Goal: Communication & Community: Ask a question

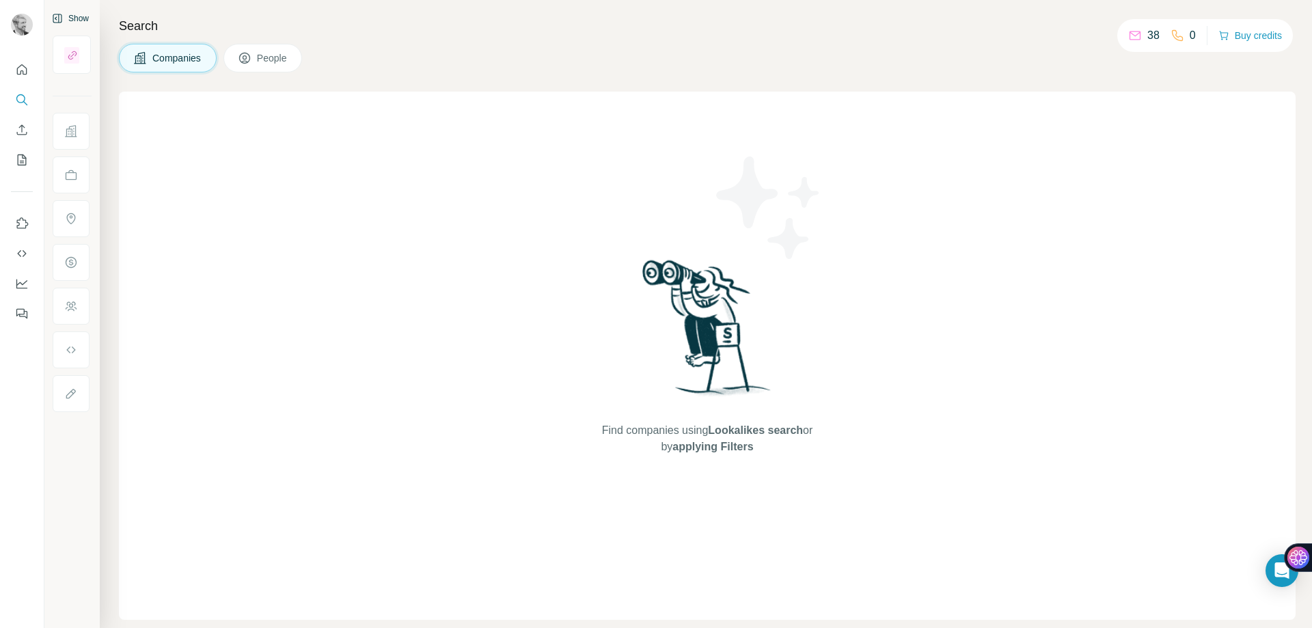
click at [84, 16] on button "Show" at bounding box center [70, 18] width 56 height 20
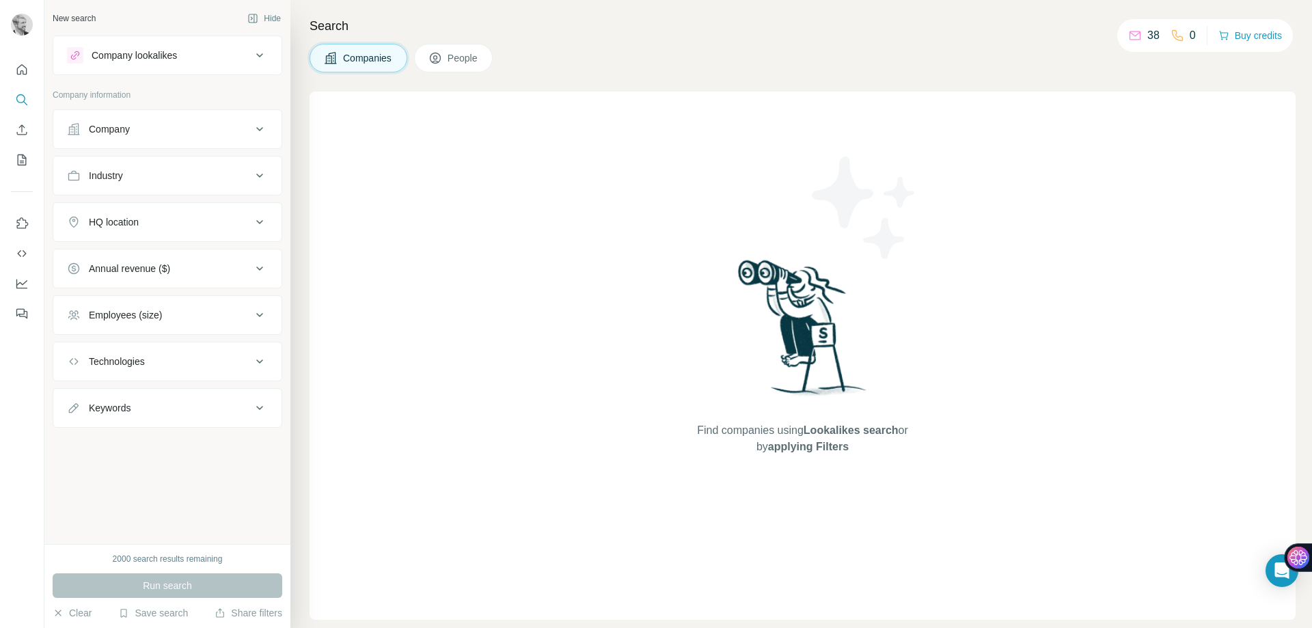
click at [177, 55] on div "Company lookalikes" at bounding box center [134, 56] width 85 height 14
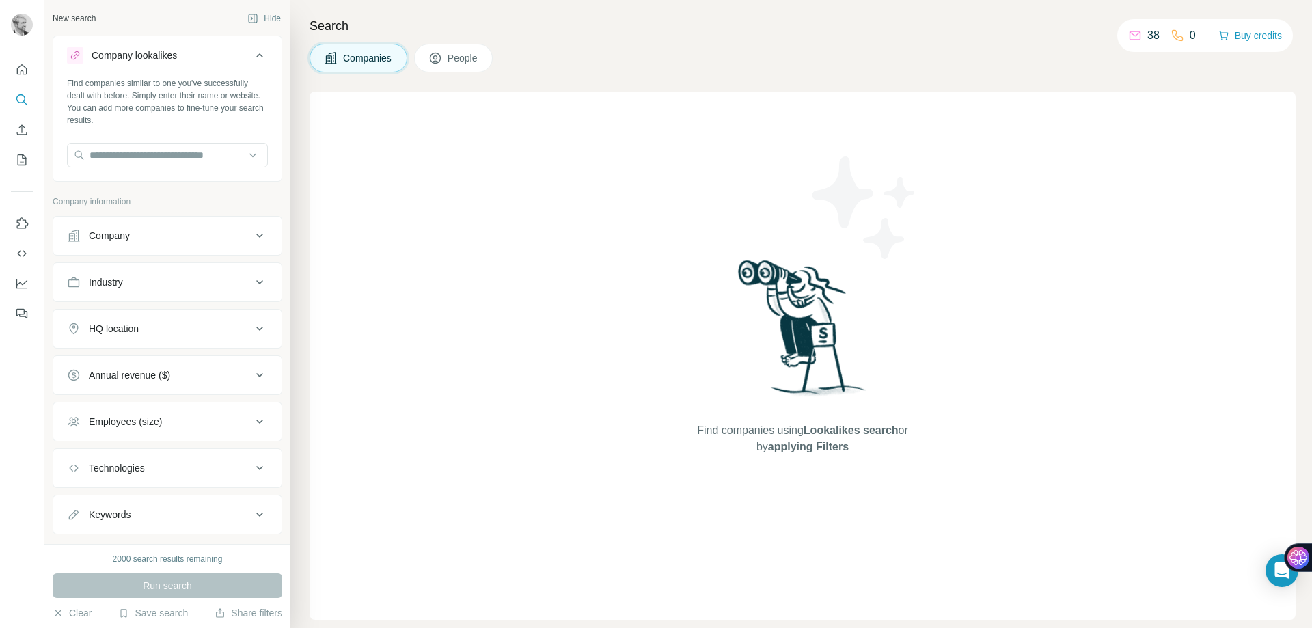
click at [177, 55] on div "Company lookalikes" at bounding box center [134, 56] width 85 height 14
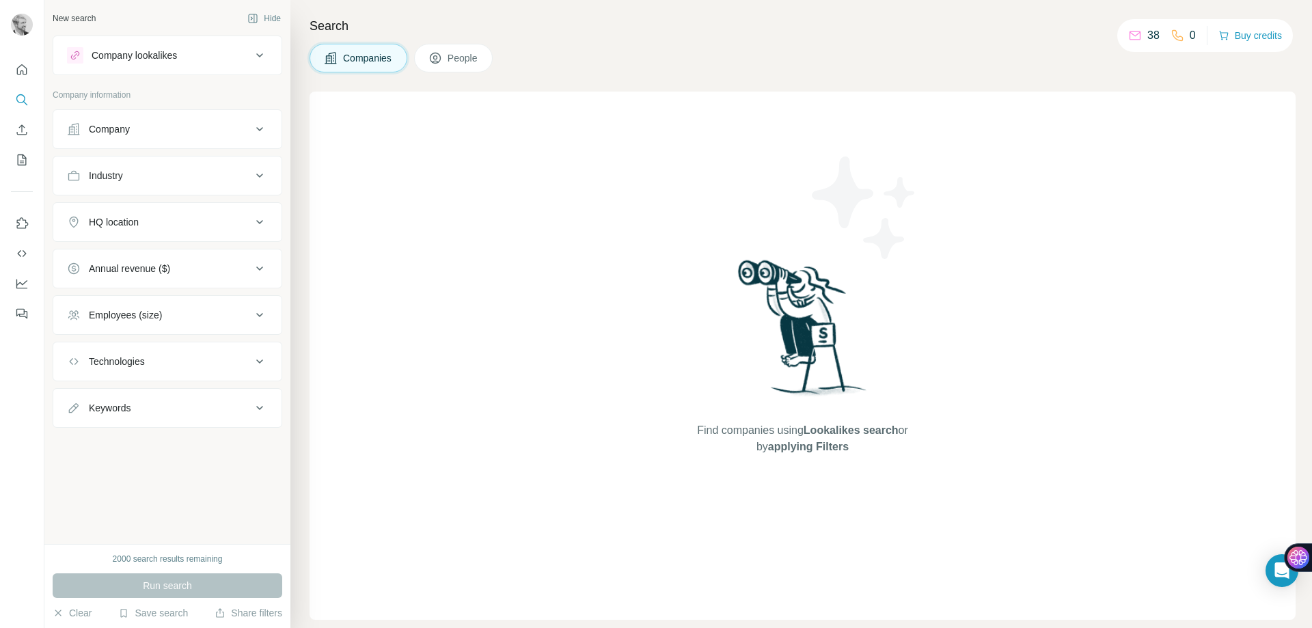
click at [166, 133] on div "Company" at bounding box center [159, 129] width 184 height 14
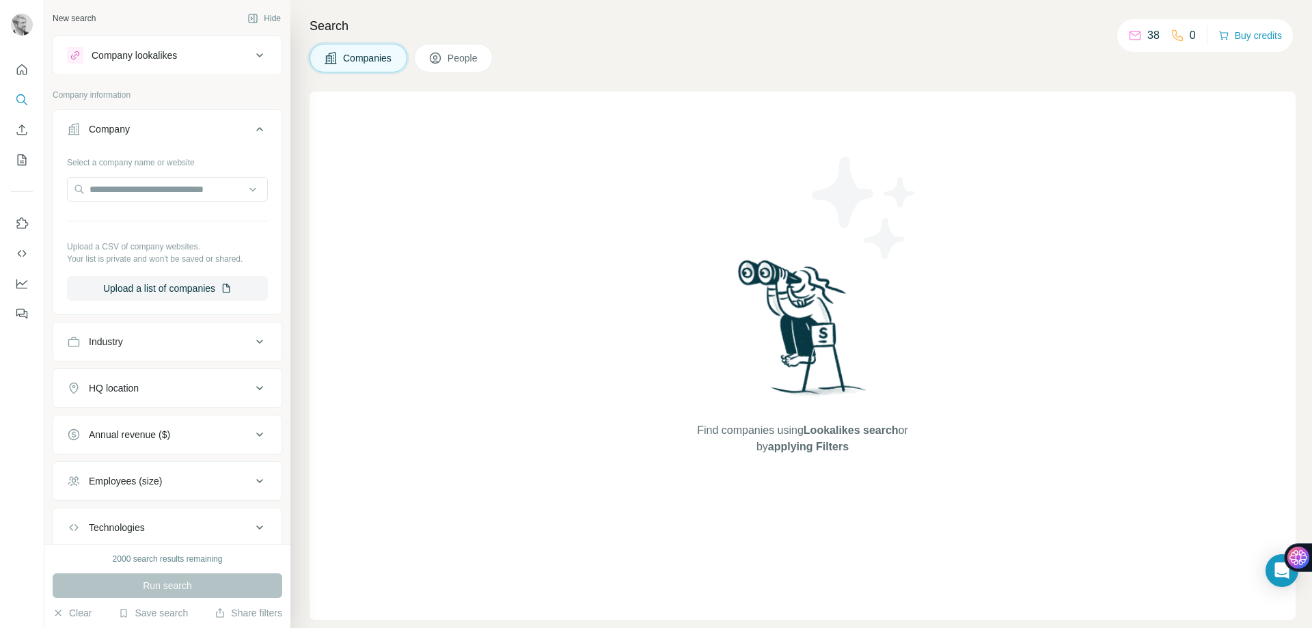
click at [166, 133] on div "Company" at bounding box center [159, 129] width 184 height 14
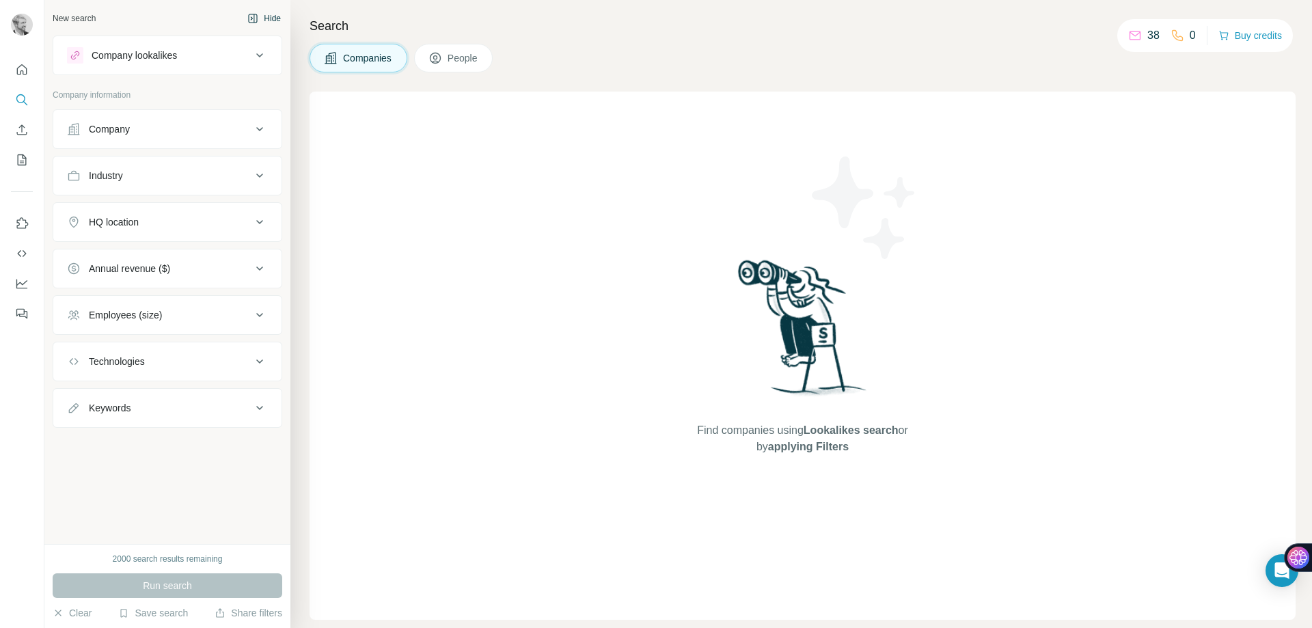
click at [261, 14] on button "Hide" at bounding box center [264, 18] width 53 height 20
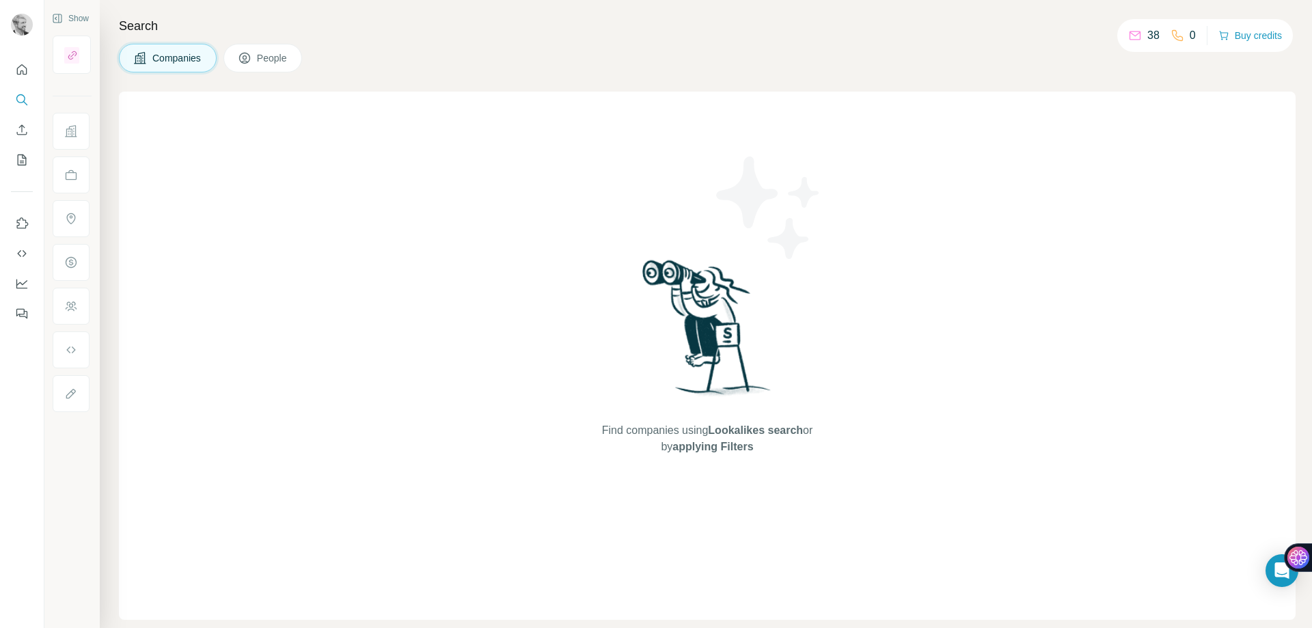
click at [264, 57] on span "People" at bounding box center [272, 58] width 31 height 14
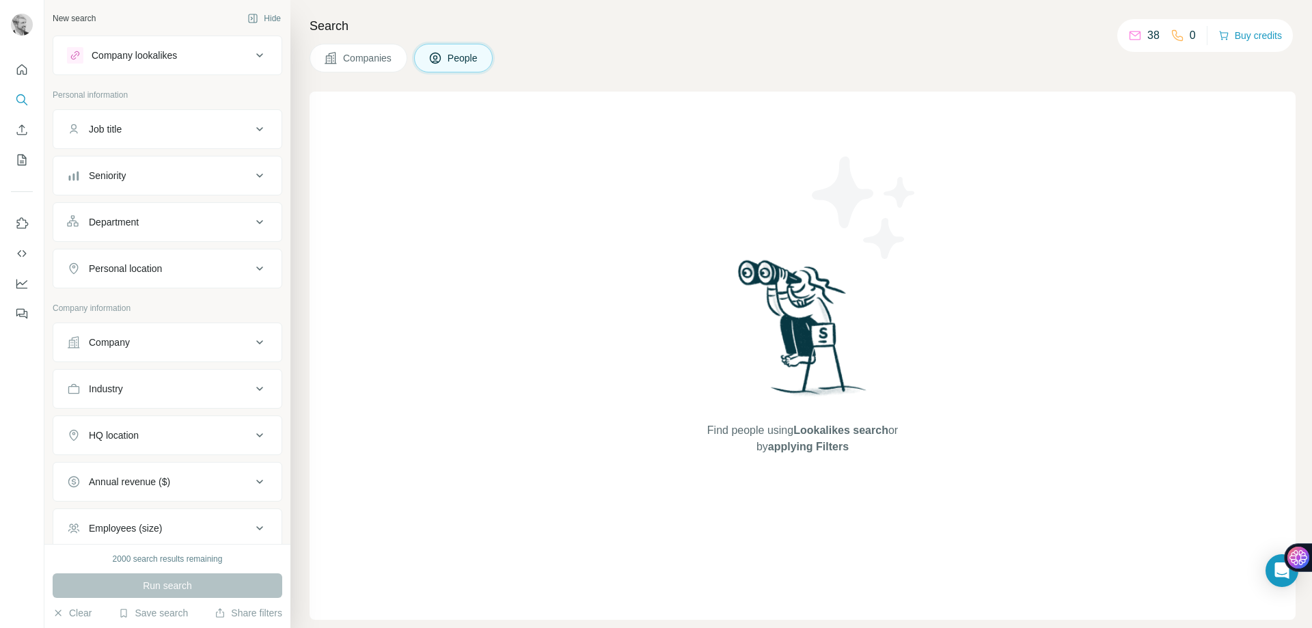
click at [366, 49] on button "Companies" at bounding box center [358, 58] width 98 height 29
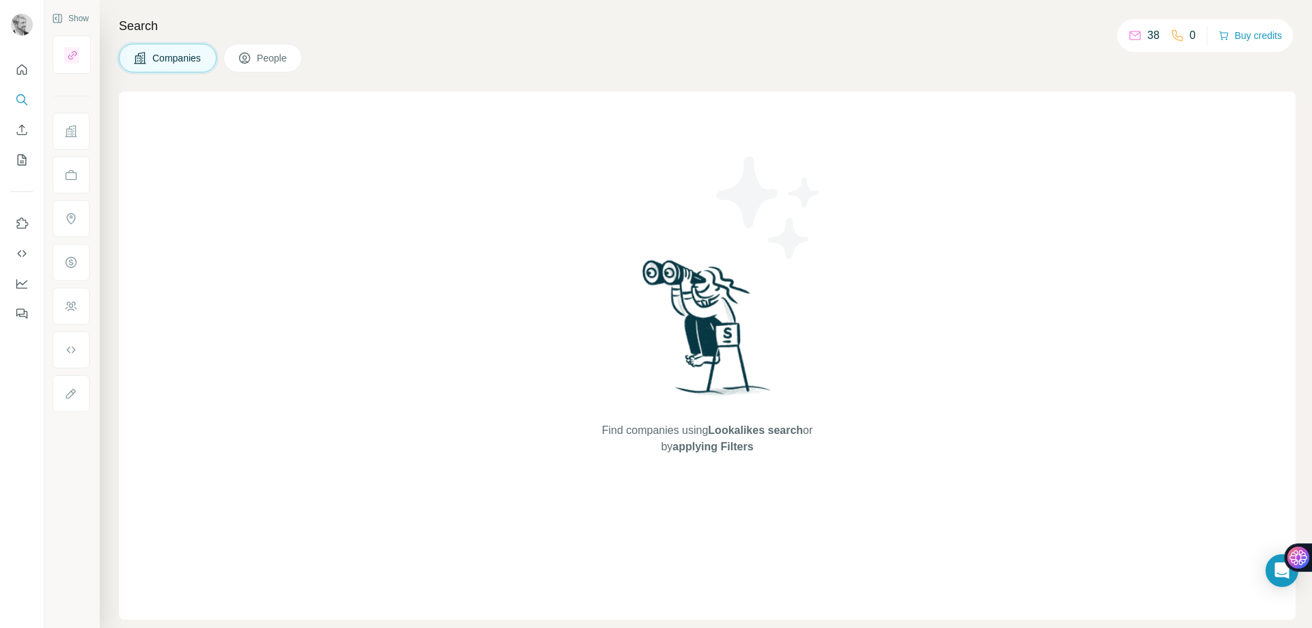
click at [302, 53] on button "People" at bounding box center [262, 58] width 79 height 29
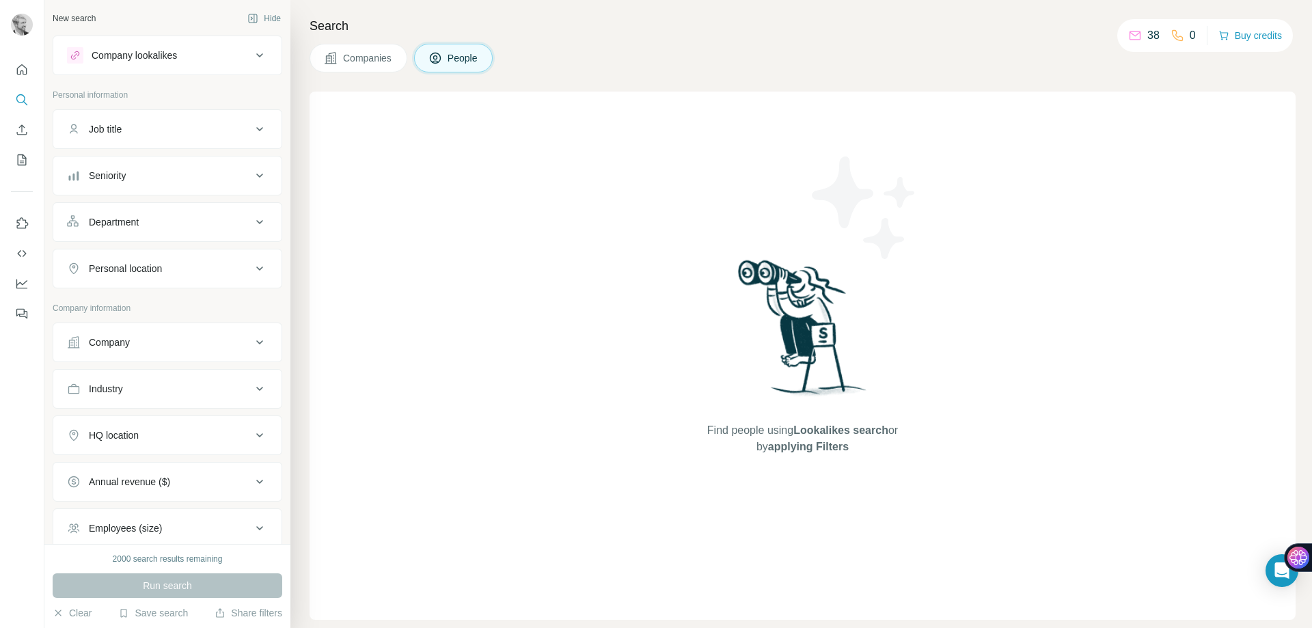
click at [225, 56] on div "Company lookalikes" at bounding box center [159, 55] width 184 height 16
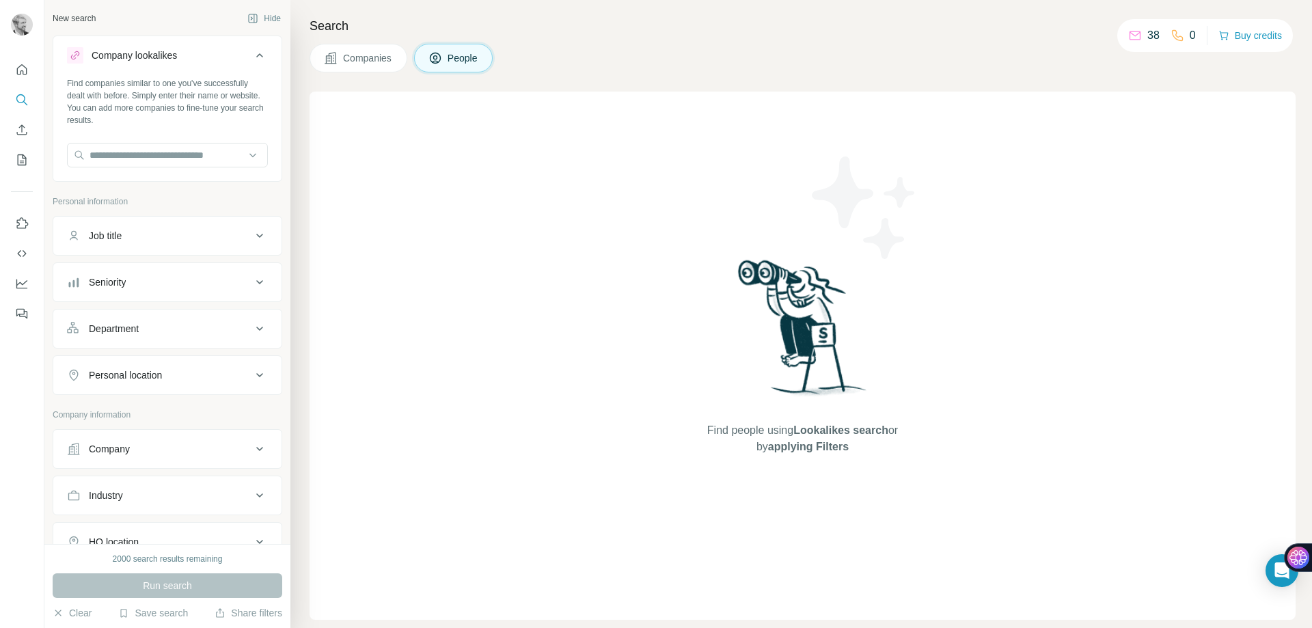
click at [225, 56] on div "Company lookalikes" at bounding box center [159, 55] width 184 height 16
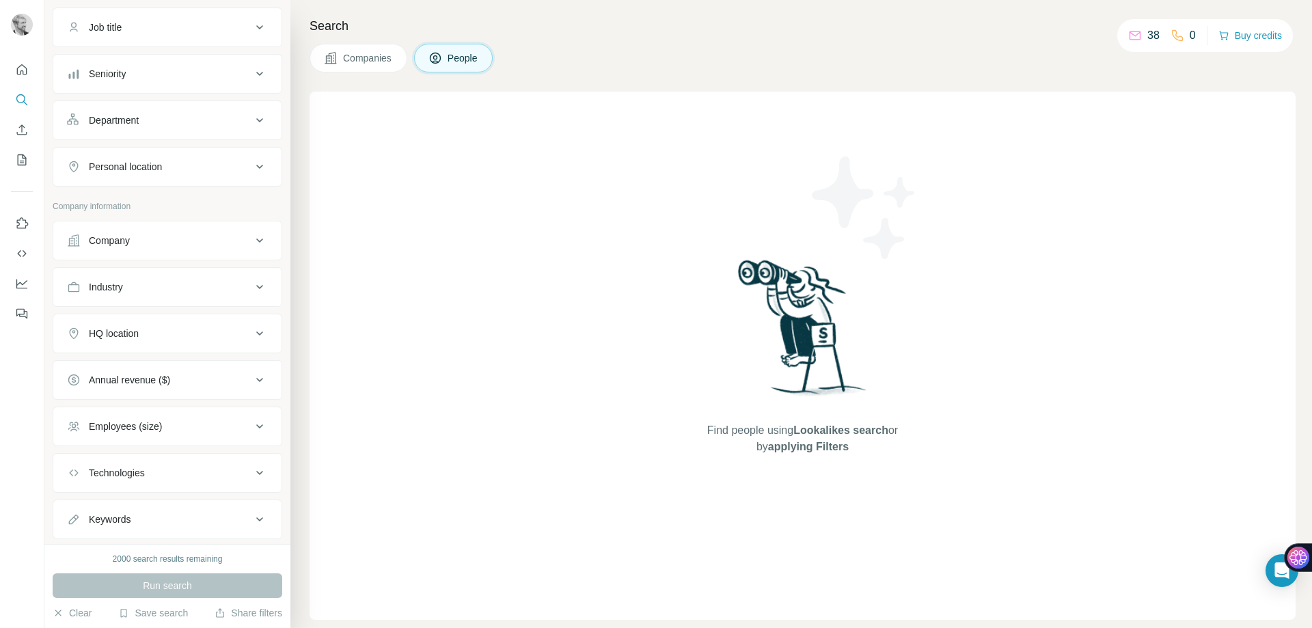
scroll to position [135, 0]
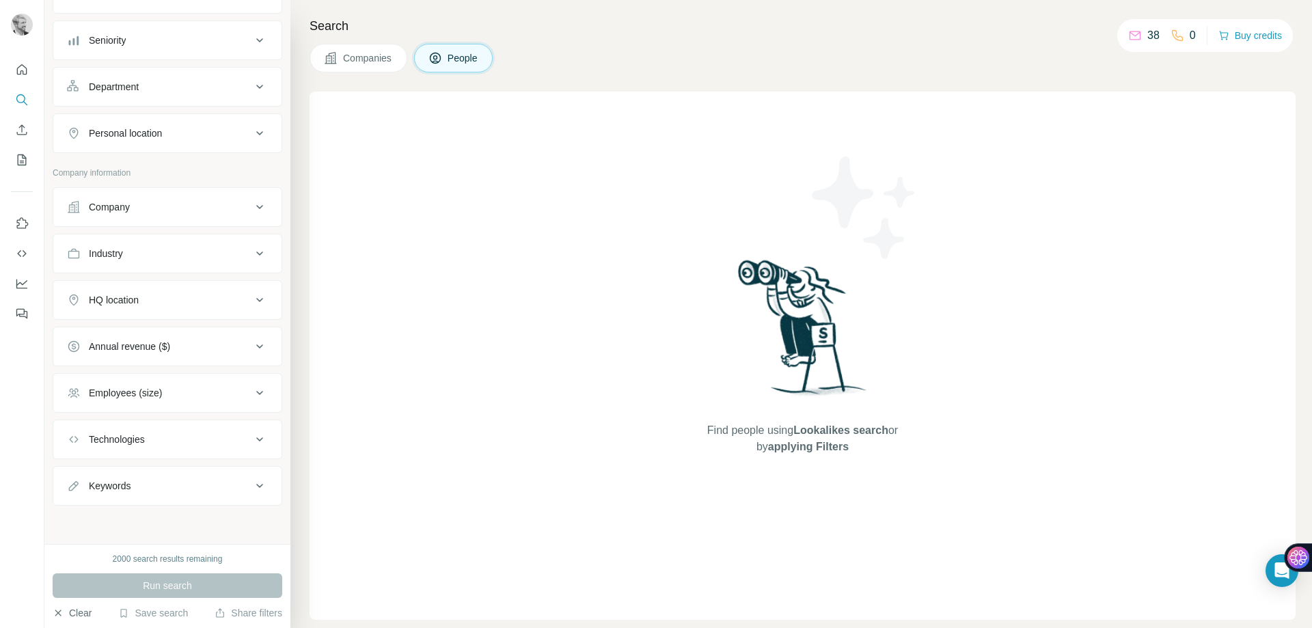
click at [76, 617] on button "Clear" at bounding box center [72, 613] width 39 height 14
click at [370, 57] on span "Companies" at bounding box center [368, 58] width 50 height 14
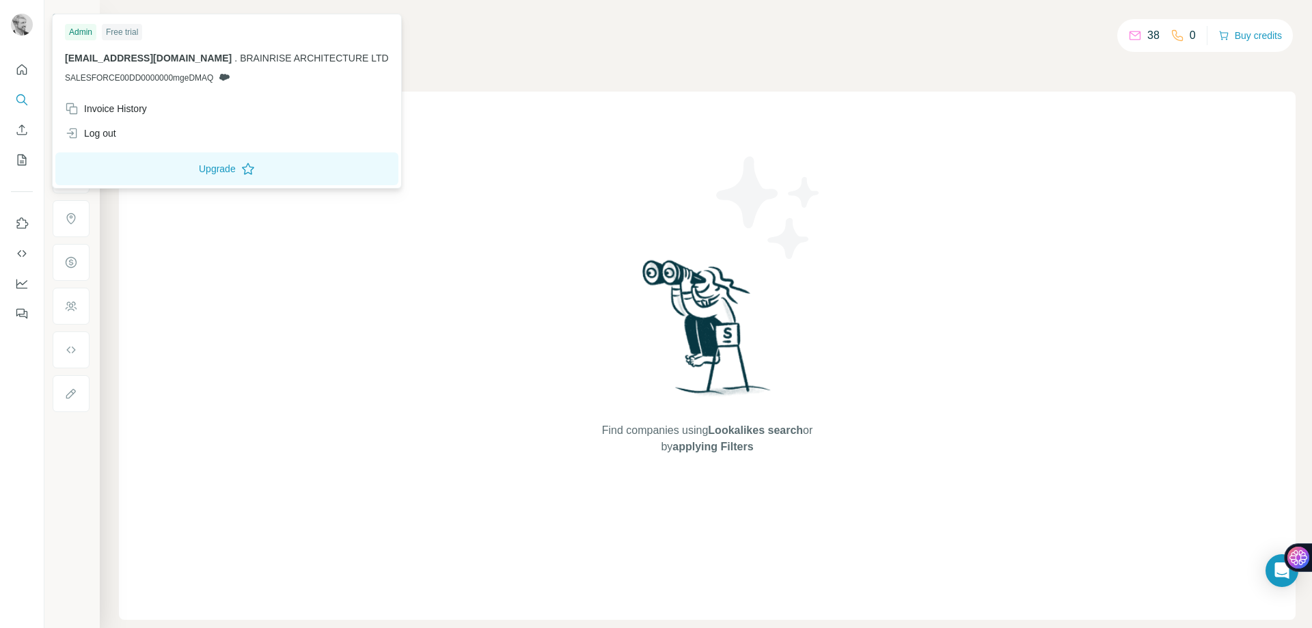
click at [27, 66] on icon "Quick start" at bounding box center [22, 70] width 14 height 14
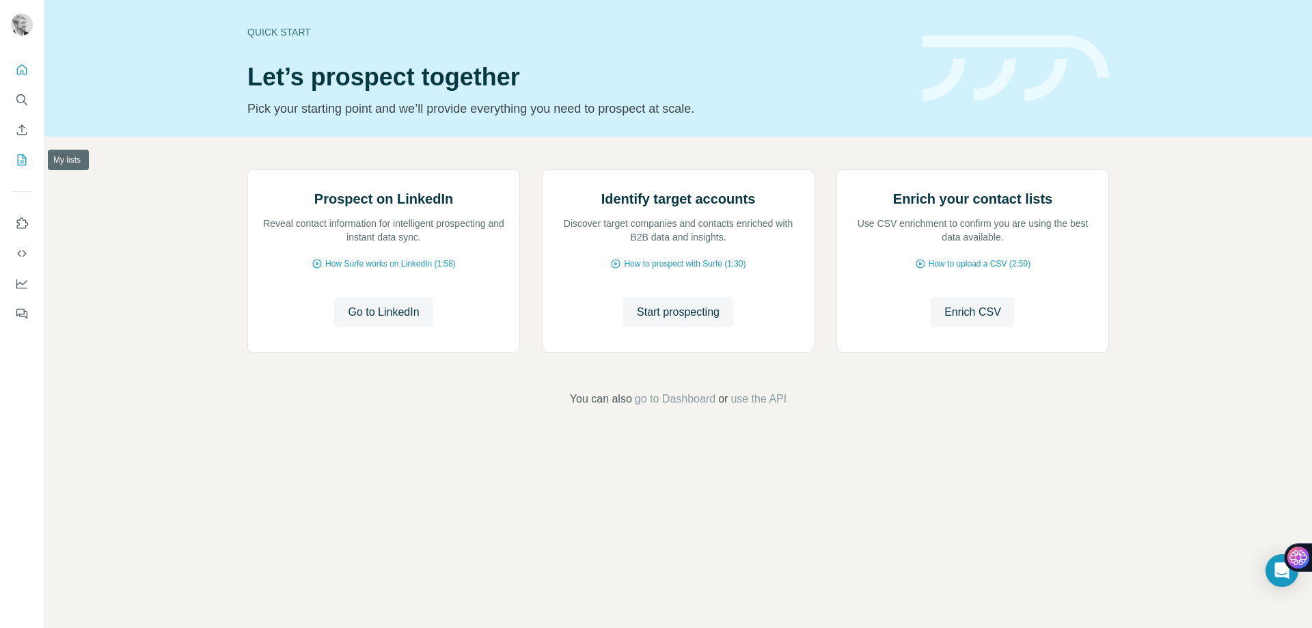
click at [28, 153] on icon "My lists" at bounding box center [22, 160] width 14 height 14
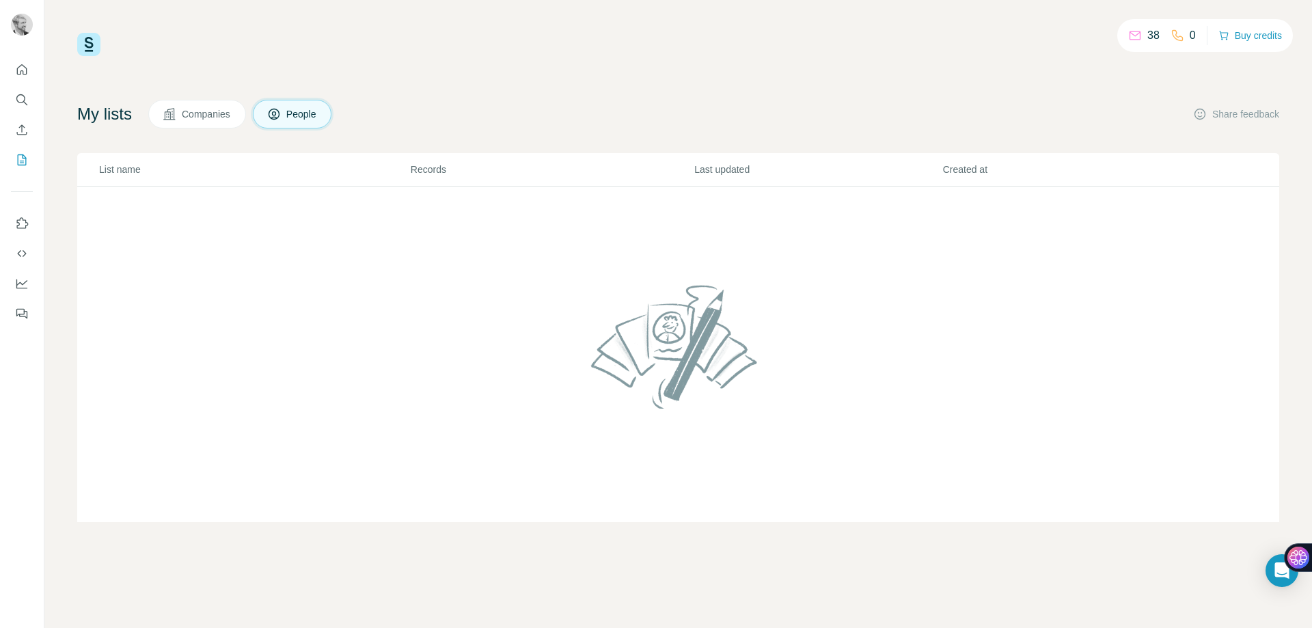
click at [217, 117] on span "Companies" at bounding box center [207, 114] width 50 height 14
click at [294, 113] on span "People" at bounding box center [301, 114] width 31 height 14
click at [23, 222] on icon "Use Surfe on LinkedIn" at bounding box center [22, 224] width 14 height 14
click at [1281, 579] on div "Open Intercom Messenger" at bounding box center [1282, 571] width 36 height 36
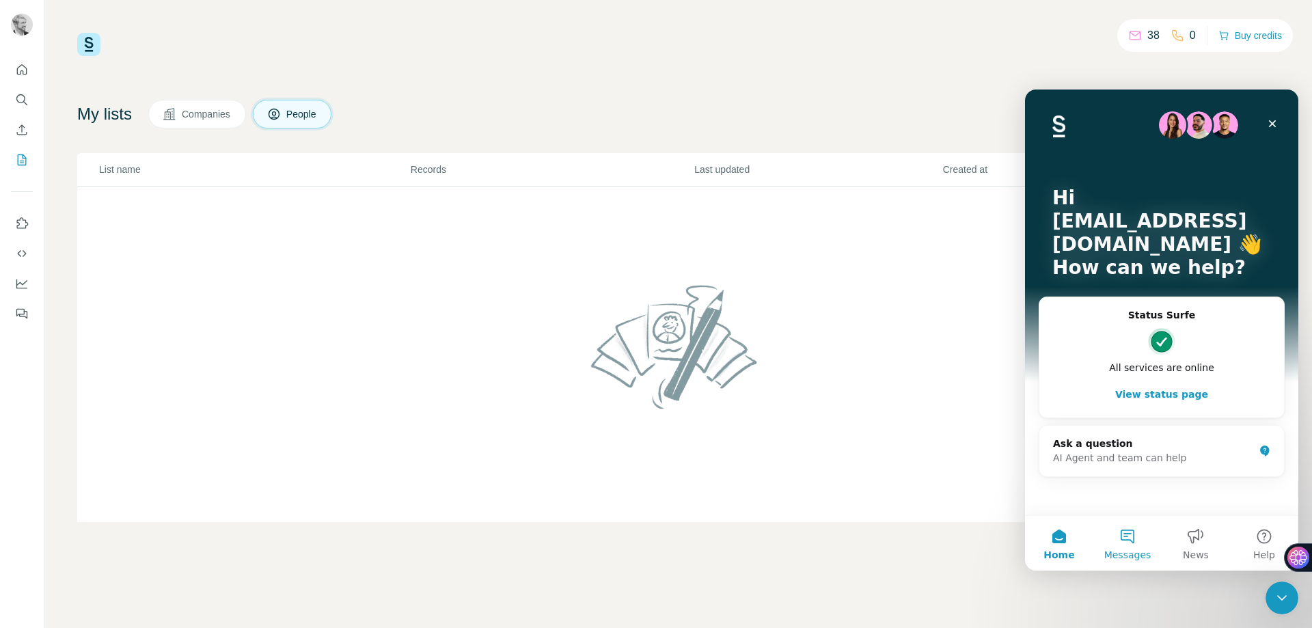
click at [1144, 528] on button "Messages" at bounding box center [1127, 543] width 68 height 55
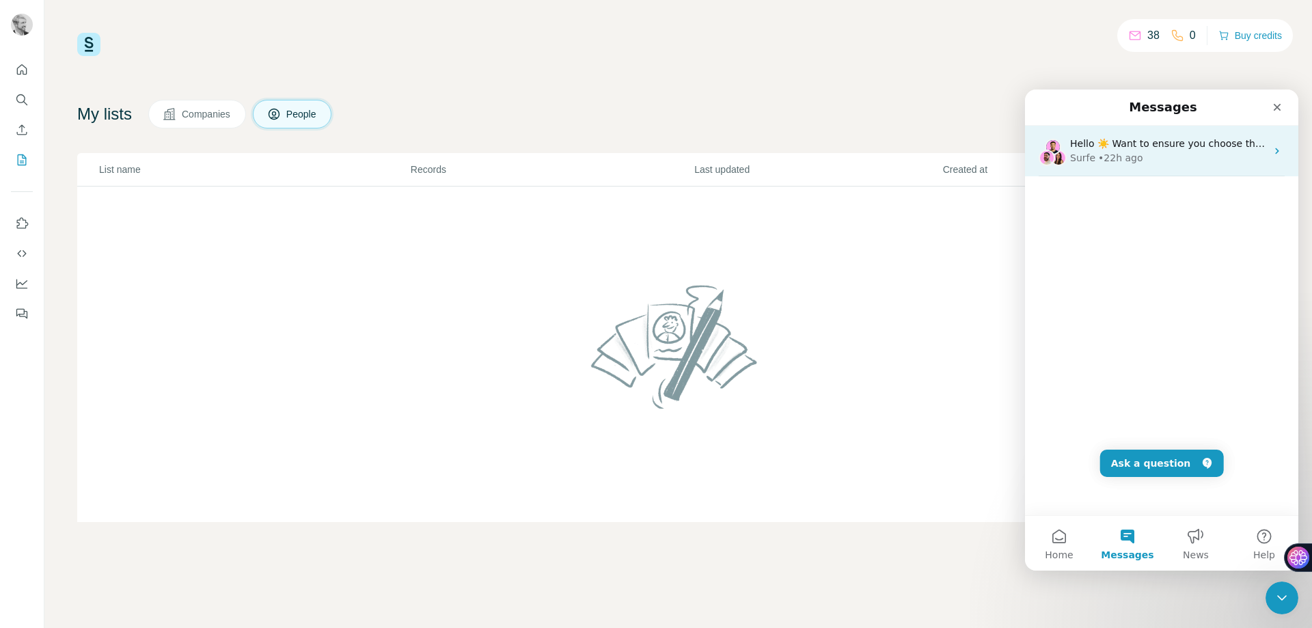
click at [1163, 152] on div "Surfe • 22h ago" at bounding box center [1168, 158] width 196 height 14
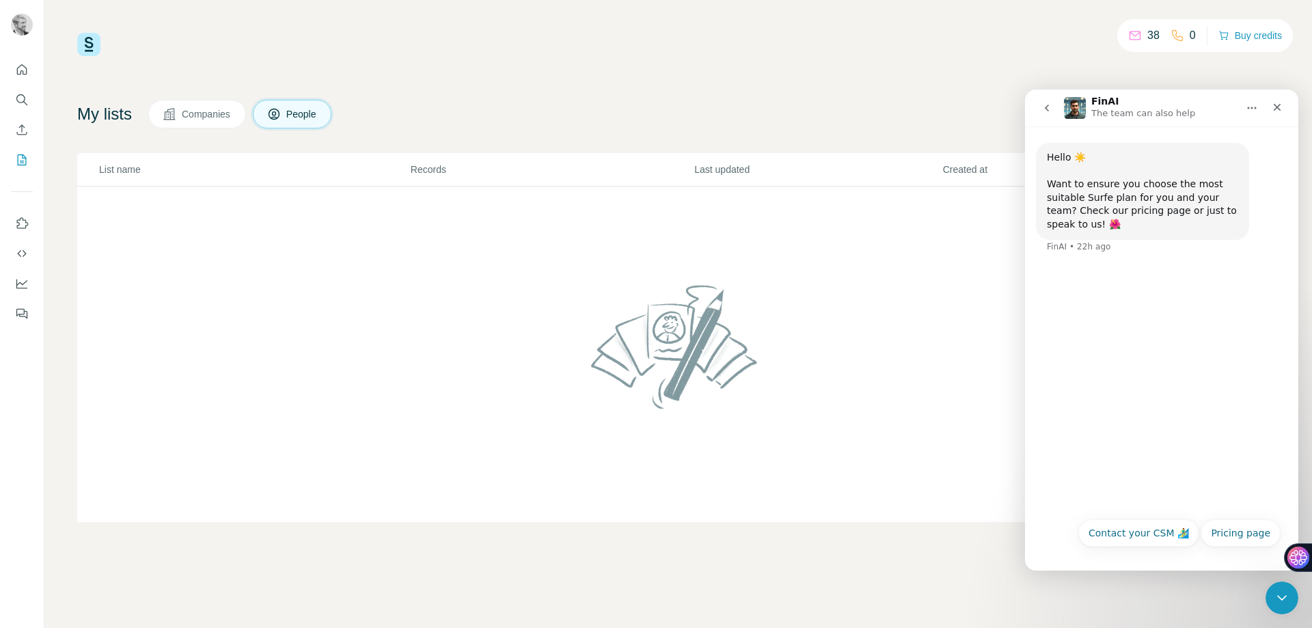
click at [1047, 107] on icon "go back" at bounding box center [1046, 108] width 4 height 7
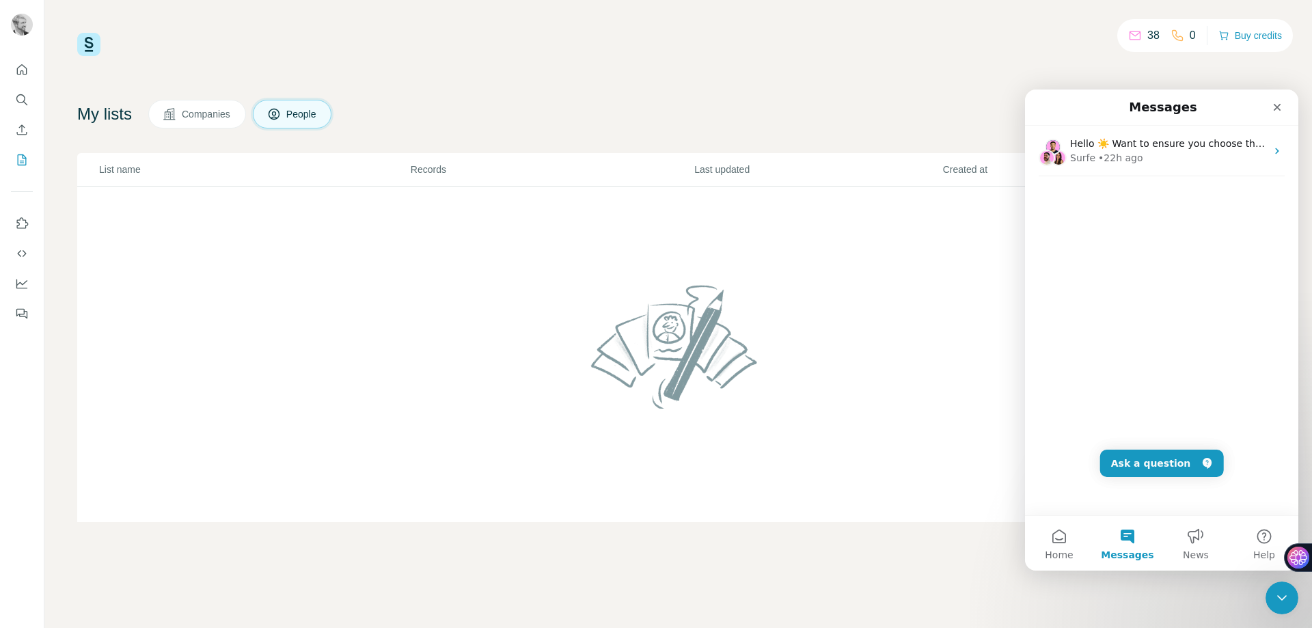
click at [328, 33] on div "38 0 Buy credits" at bounding box center [678, 44] width 1202 height 23
click at [1157, 456] on button "Ask a question" at bounding box center [1162, 462] width 124 height 27
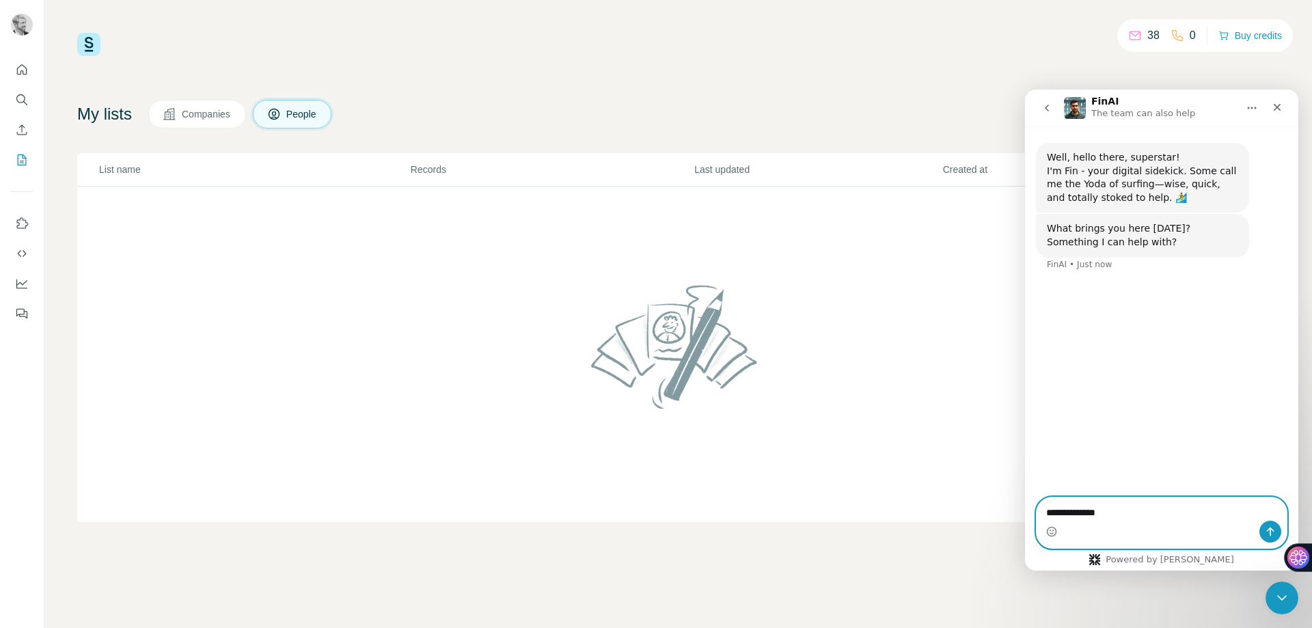
click at [1154, 512] on textarea "**********" at bounding box center [1161, 508] width 250 height 23
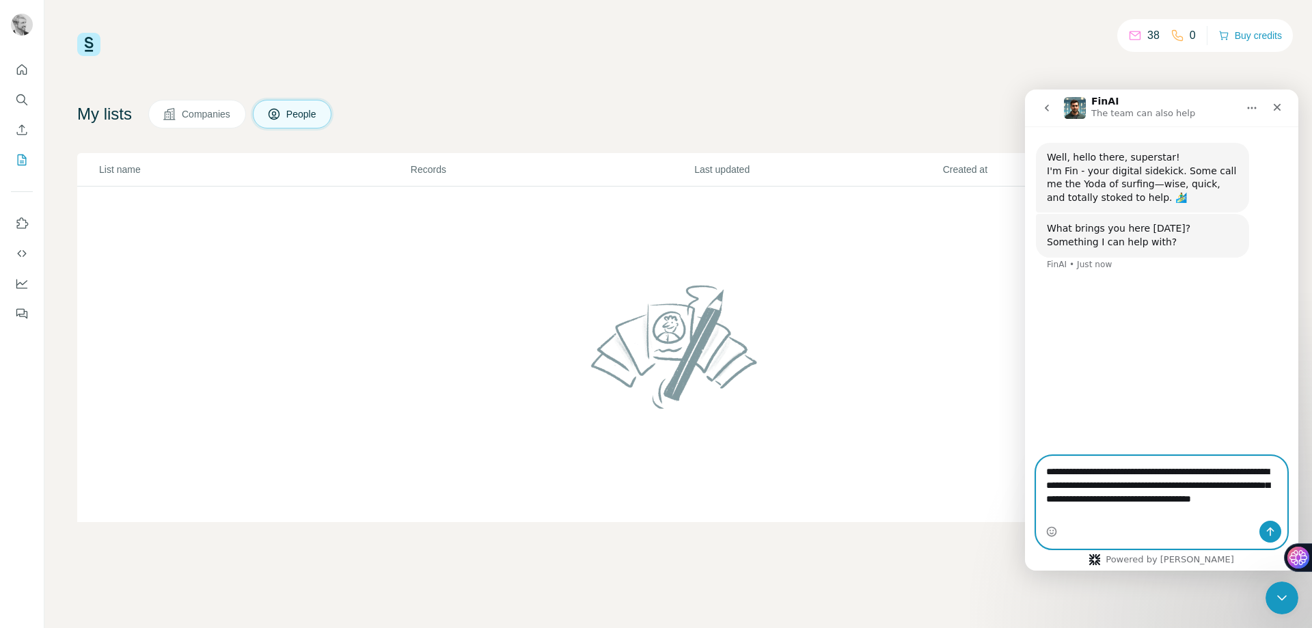
click at [1139, 516] on textarea "**********" at bounding box center [1161, 488] width 250 height 64
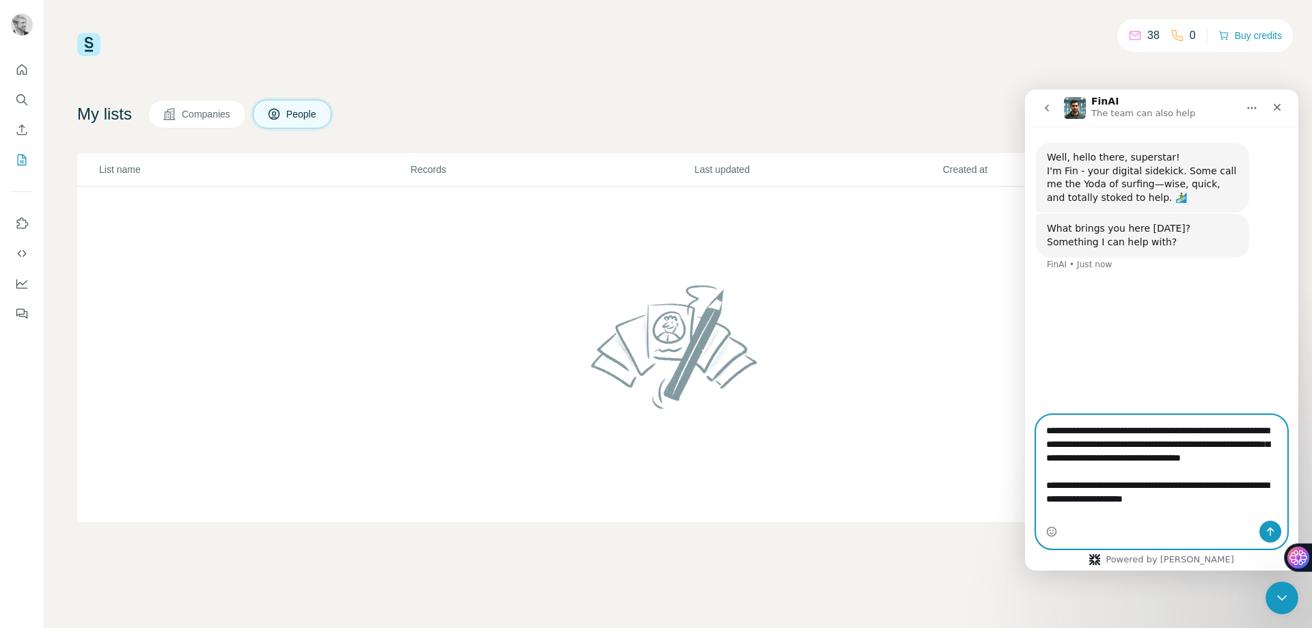
scroll to position [23, 0]
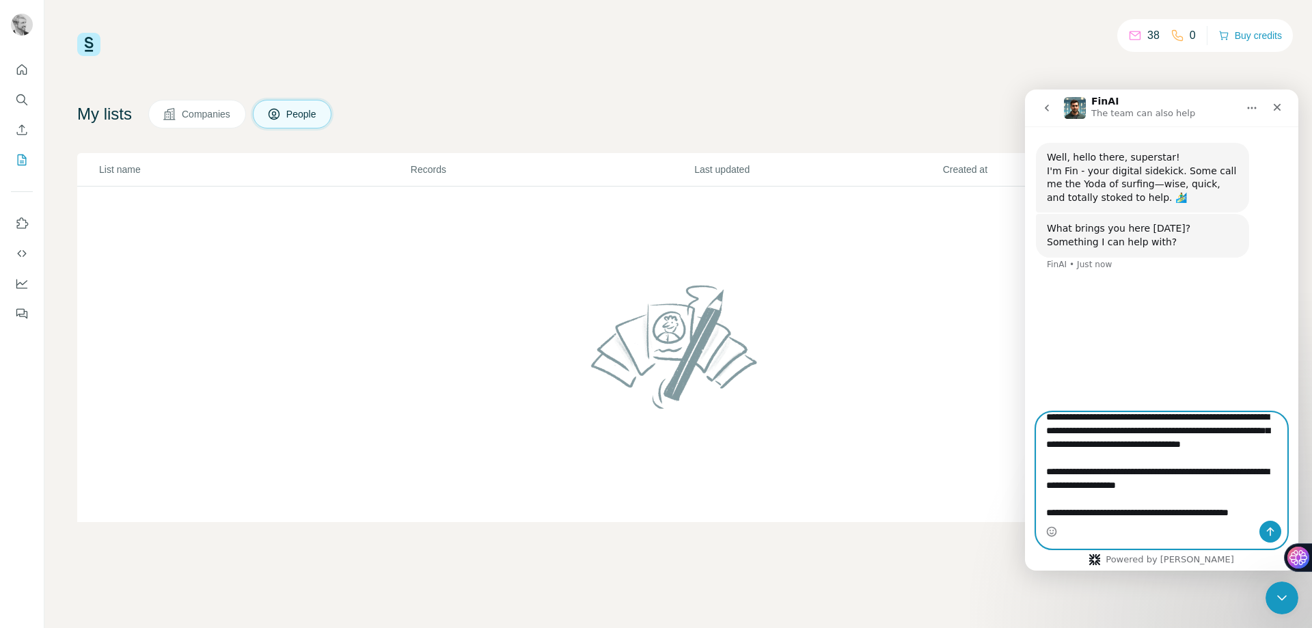
paste textarea "**********"
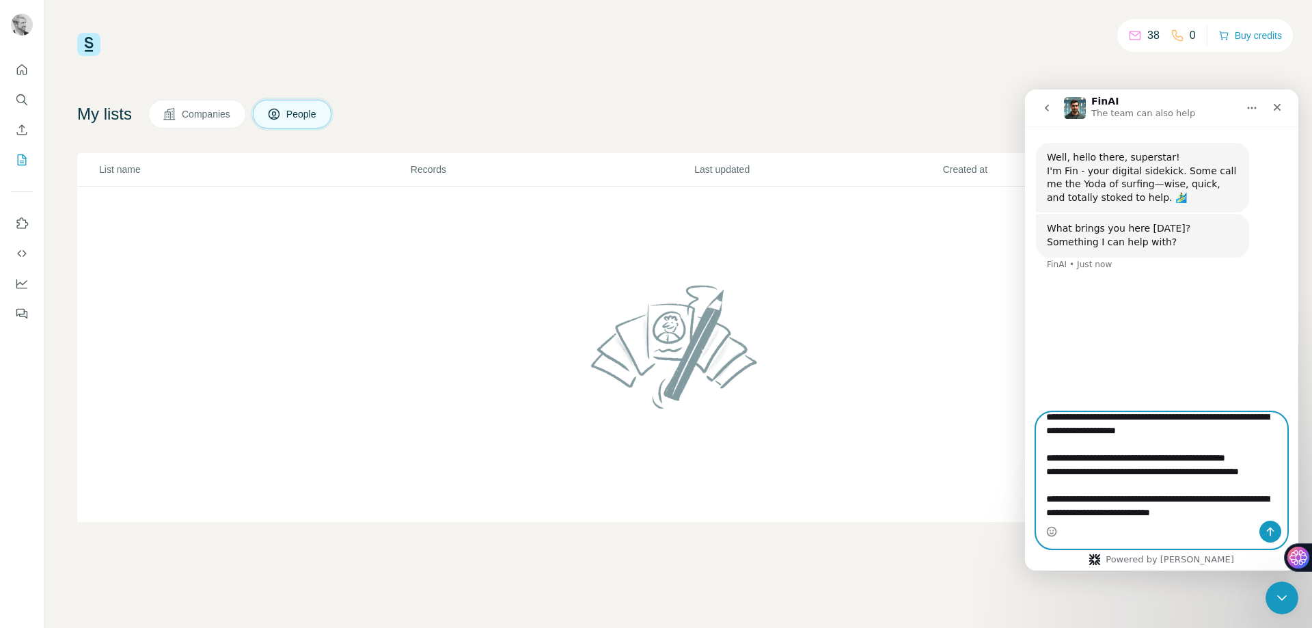
scroll to position [105, 0]
paste textarea "**********"
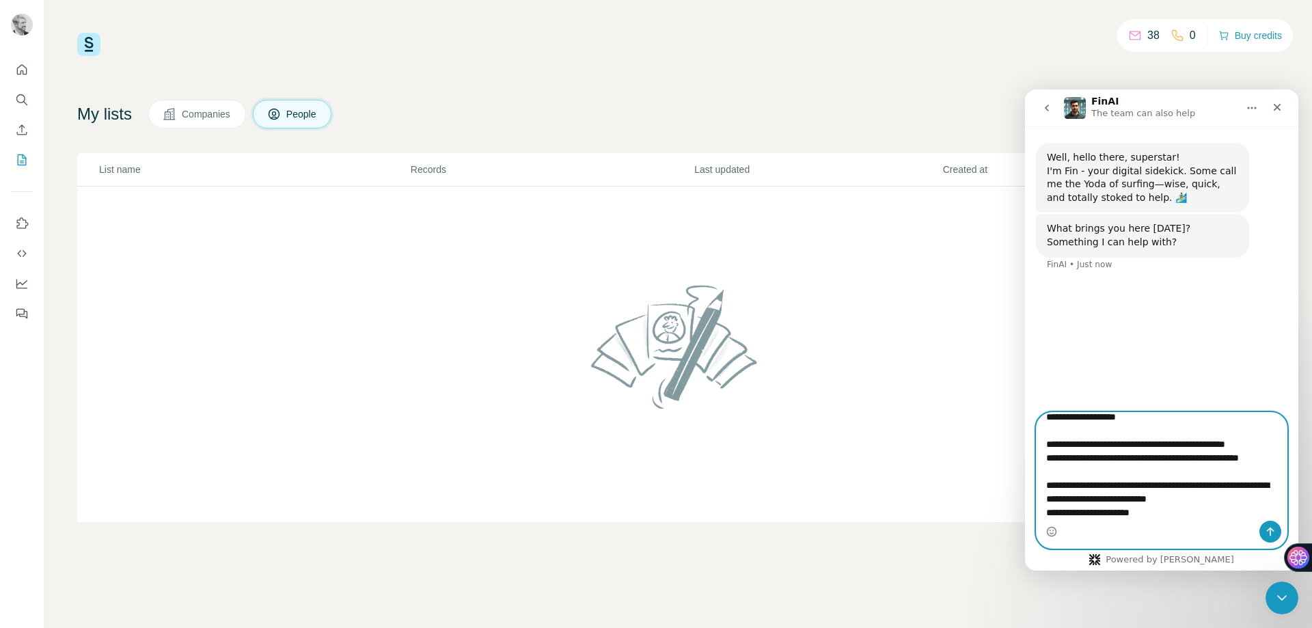
scroll to position [132, 0]
type textarea "**********"
click at [1273, 531] on icon "Send a message…" at bounding box center [1269, 531] width 11 height 11
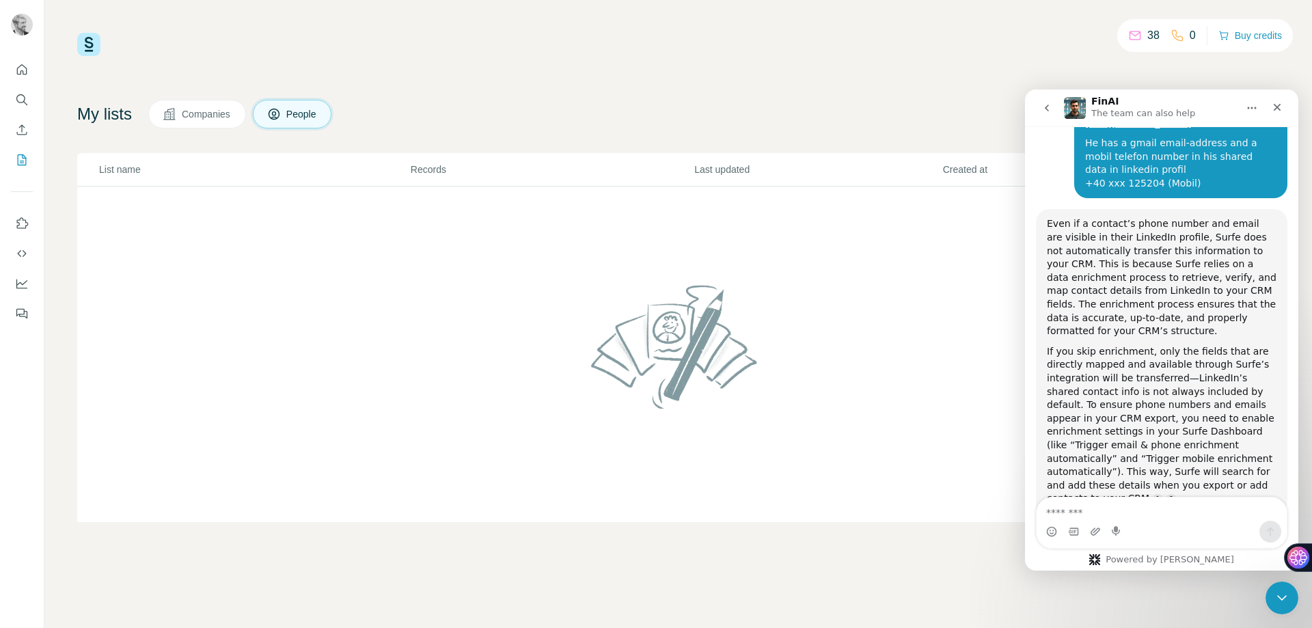
scroll to position [308, 0]
drag, startPoint x: 1295, startPoint y: 336, endPoint x: 2333, endPoint y: 505, distance: 1051.3
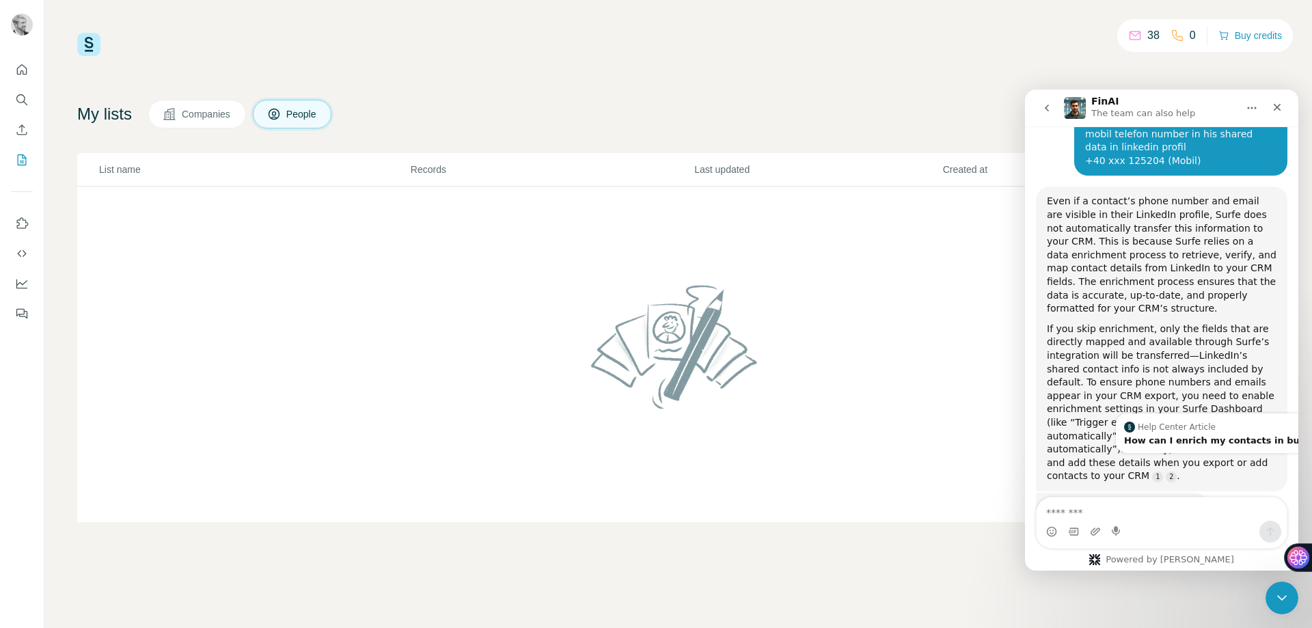
scroll to position [323, 0]
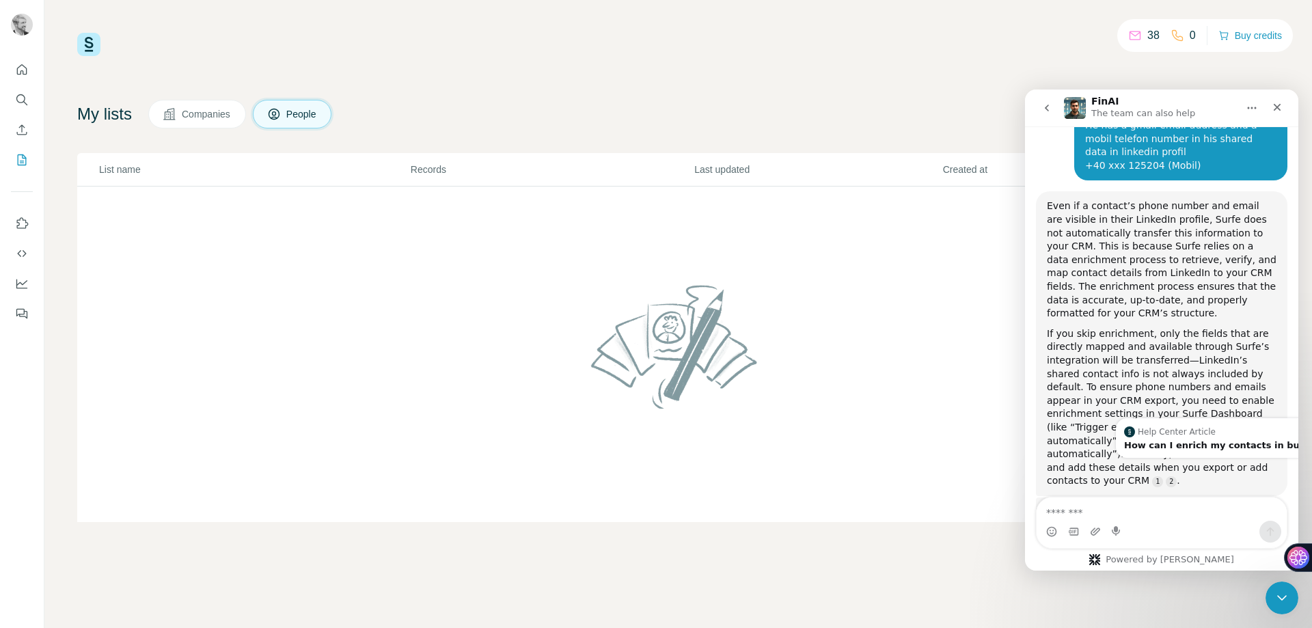
drag, startPoint x: 1294, startPoint y: 430, endPoint x: 2323, endPoint y: 457, distance: 1029.1
click at [1220, 366] on div "If you skip enrichment, only the fields that are directly mapped and available …" at bounding box center [1162, 407] width 230 height 161
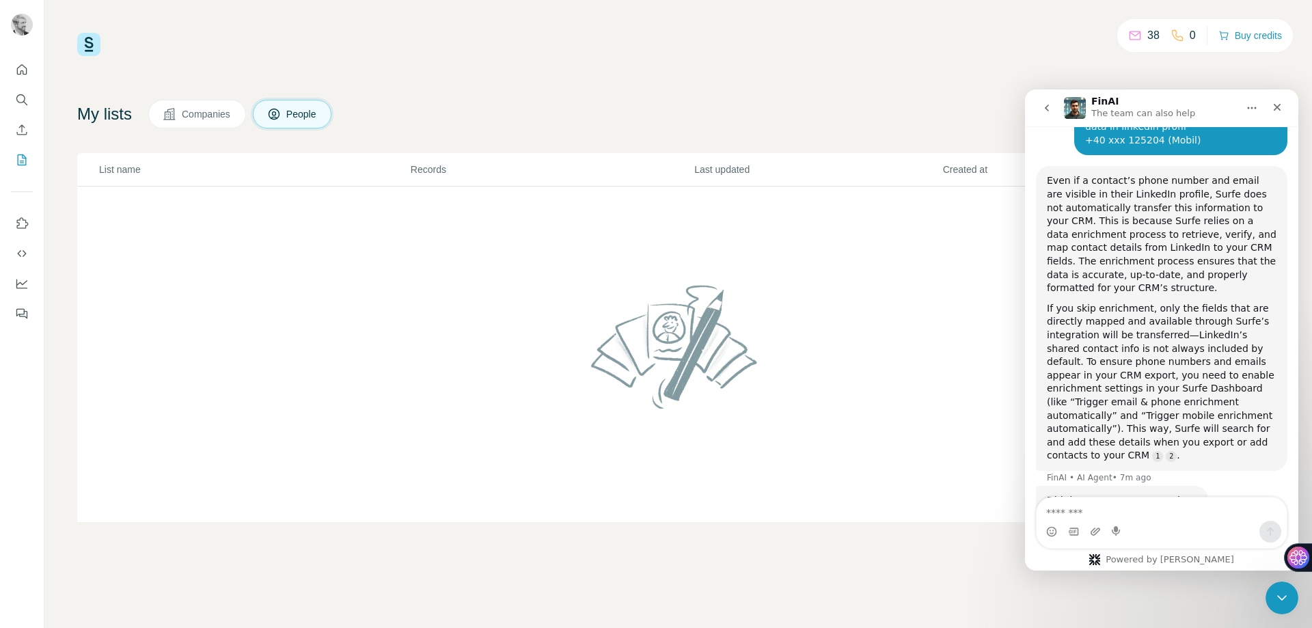
scroll to position [357, 0]
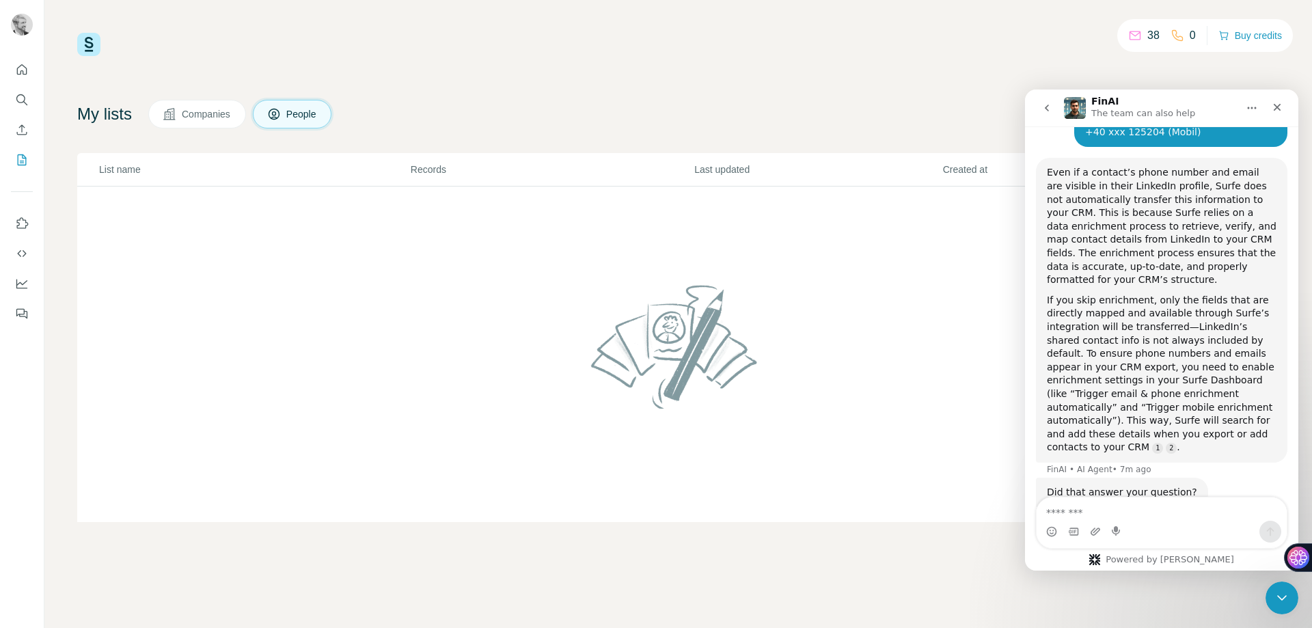
drag, startPoint x: 1292, startPoint y: 350, endPoint x: 2323, endPoint y: 387, distance: 1030.8
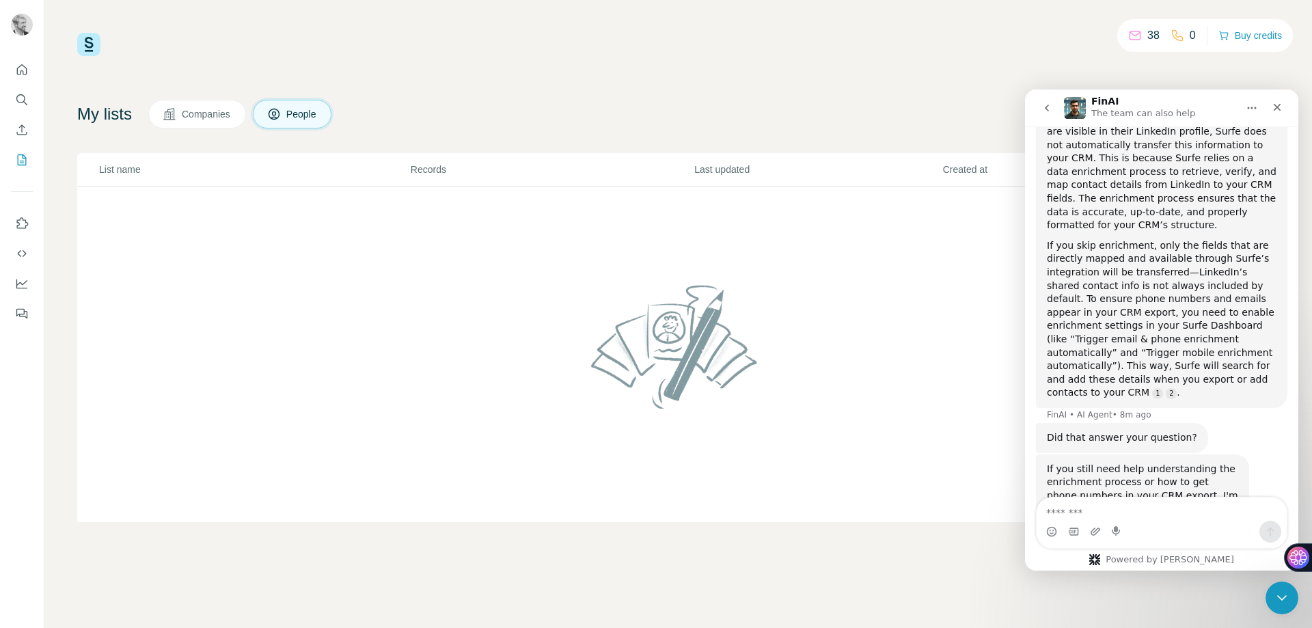
scroll to position [413, 0]
click at [18, 289] on icon "Dashboard" at bounding box center [22, 284] width 14 height 14
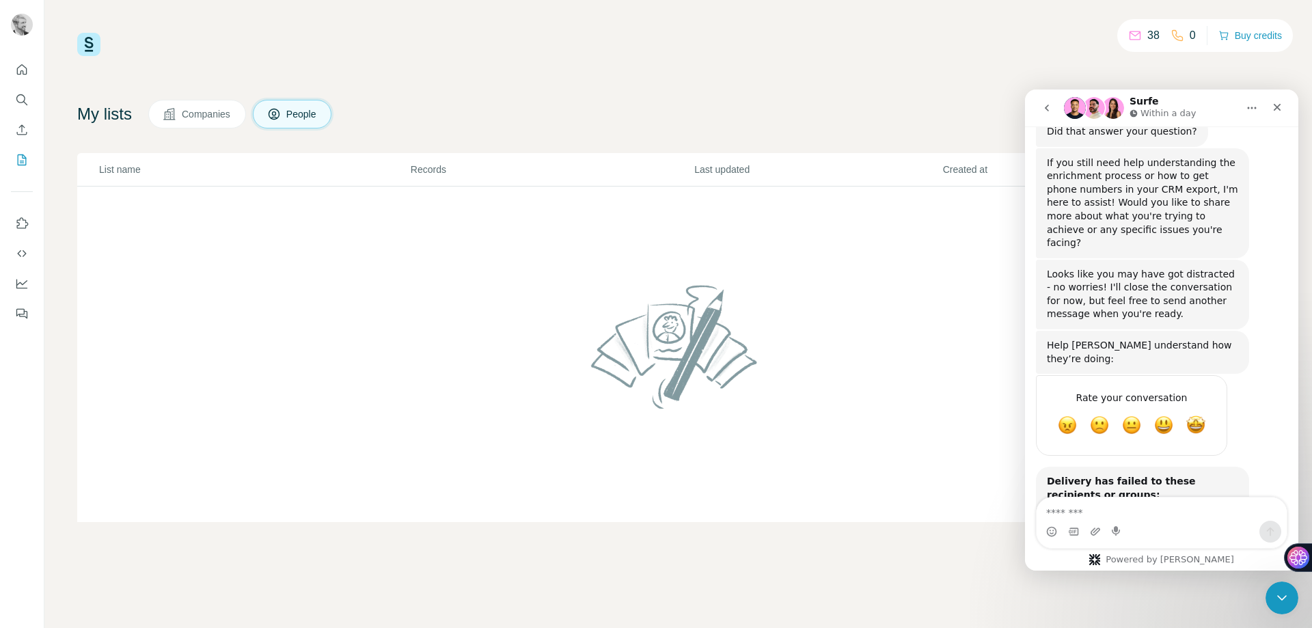
scroll to position [779, 0]
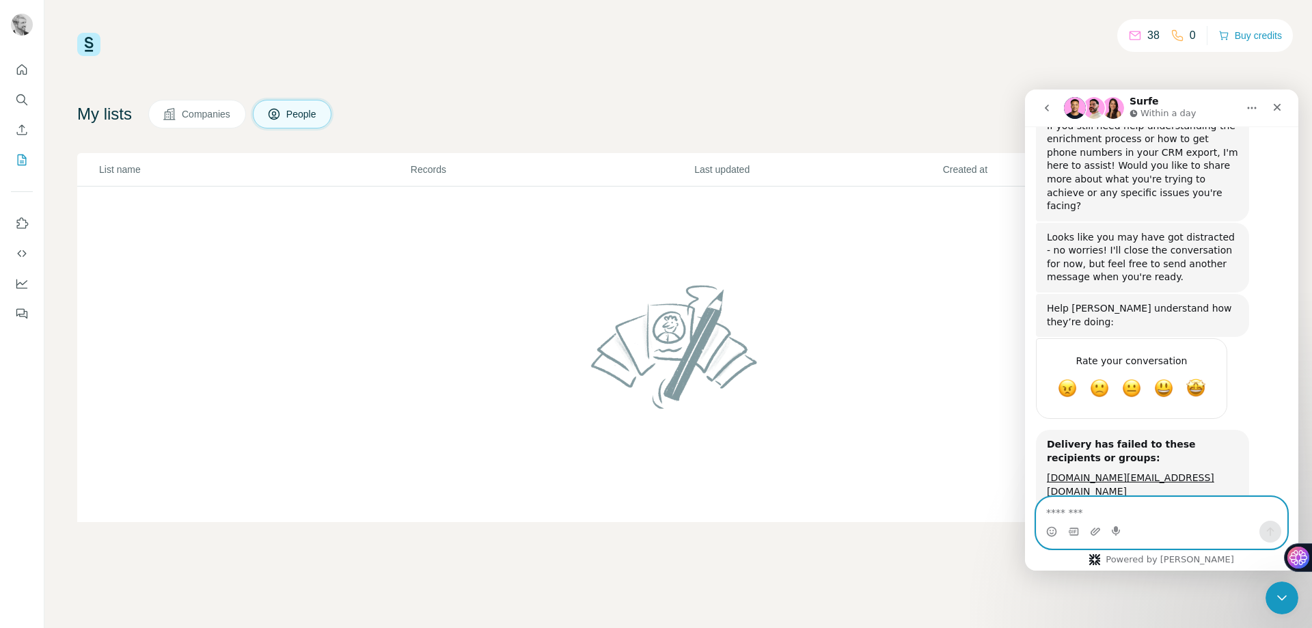
click at [1149, 514] on textarea "Message…" at bounding box center [1161, 508] width 250 height 23
type textarea "*"
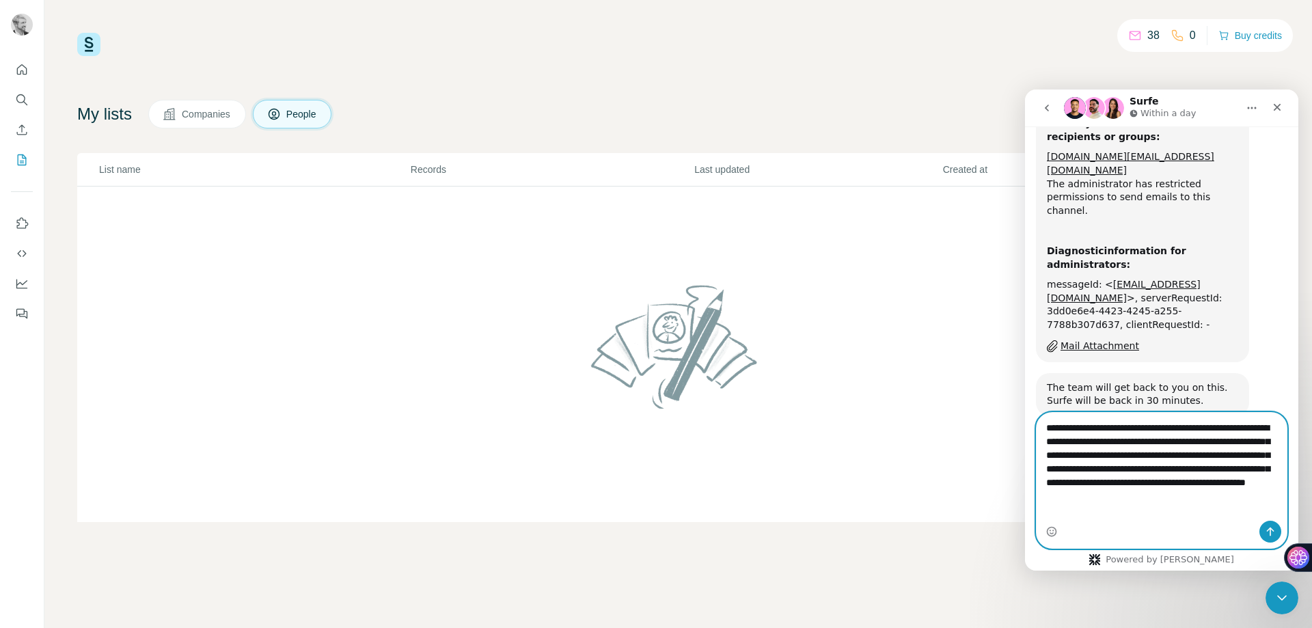
scroll to position [1113, 0]
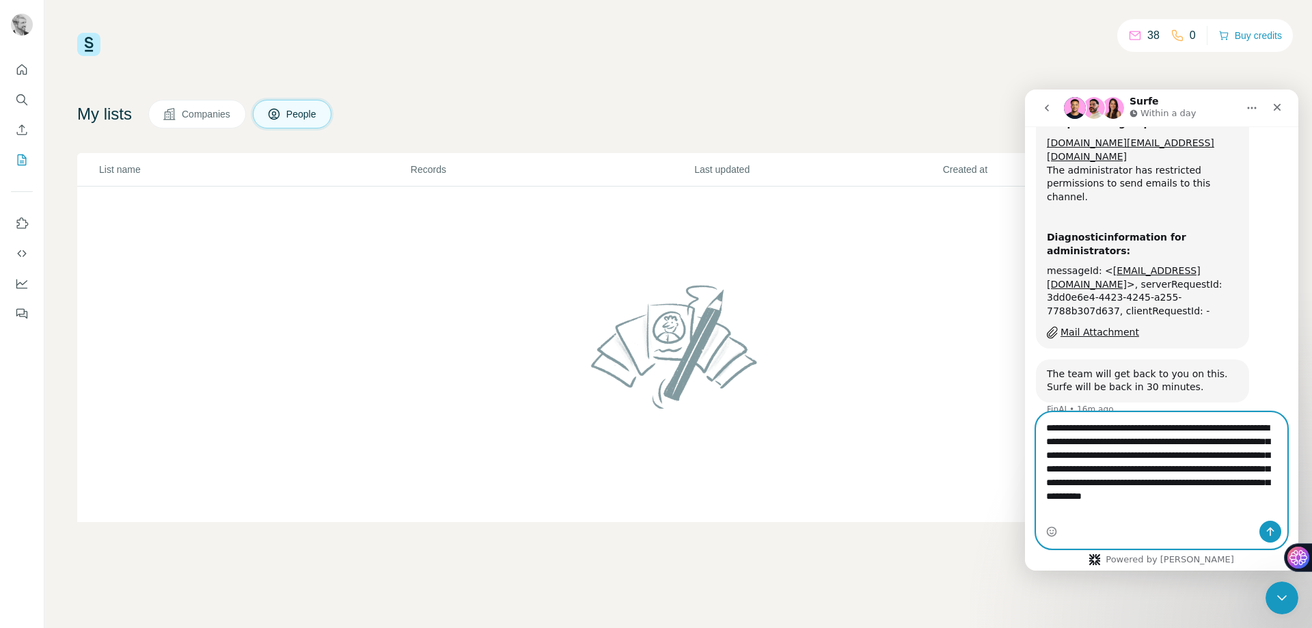
type textarea "**********"
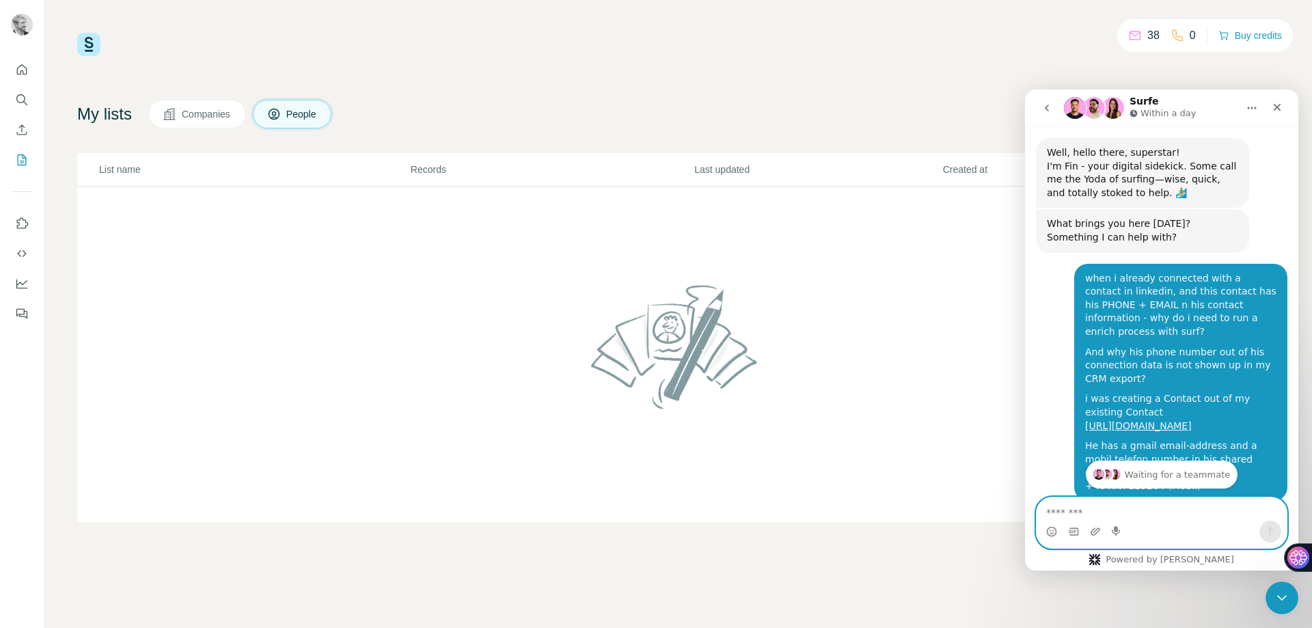
scroll to position [0, 0]
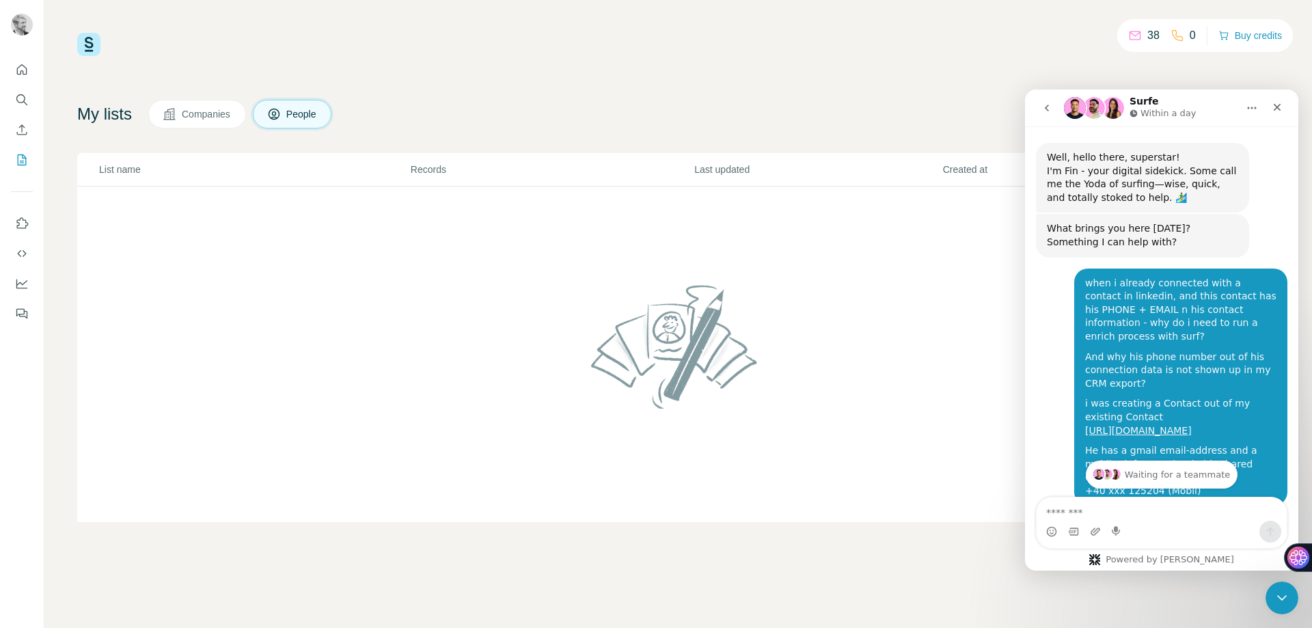
click at [1253, 109] on icon "Home" at bounding box center [1251, 107] width 11 height 11
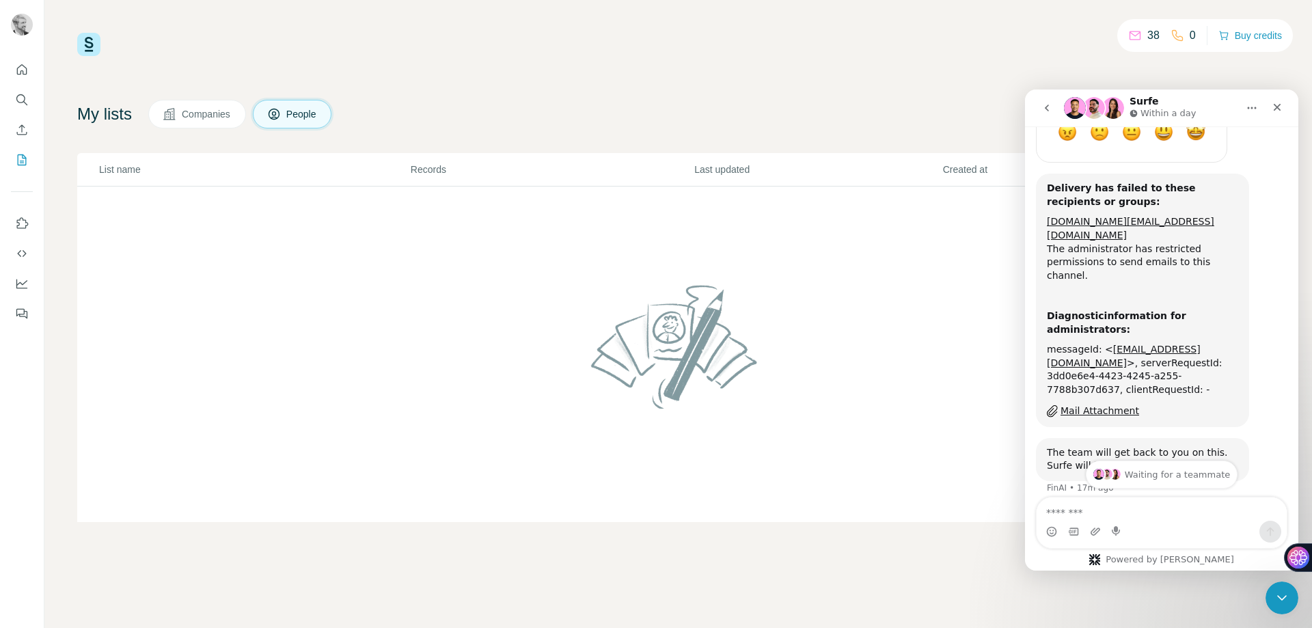
scroll to position [1144, 0]
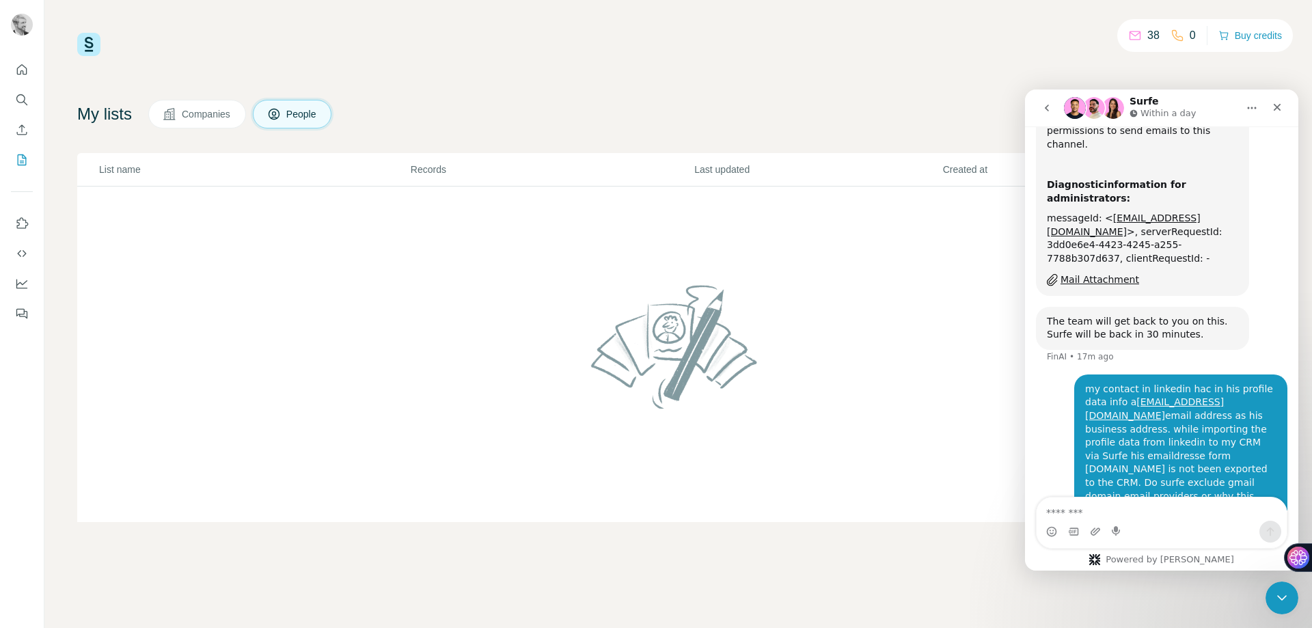
click at [1133, 559] on div "Powered by [PERSON_NAME]" at bounding box center [1161, 559] width 166 height 11
click at [1154, 558] on div "Powered by [PERSON_NAME]" at bounding box center [1161, 559] width 166 height 11
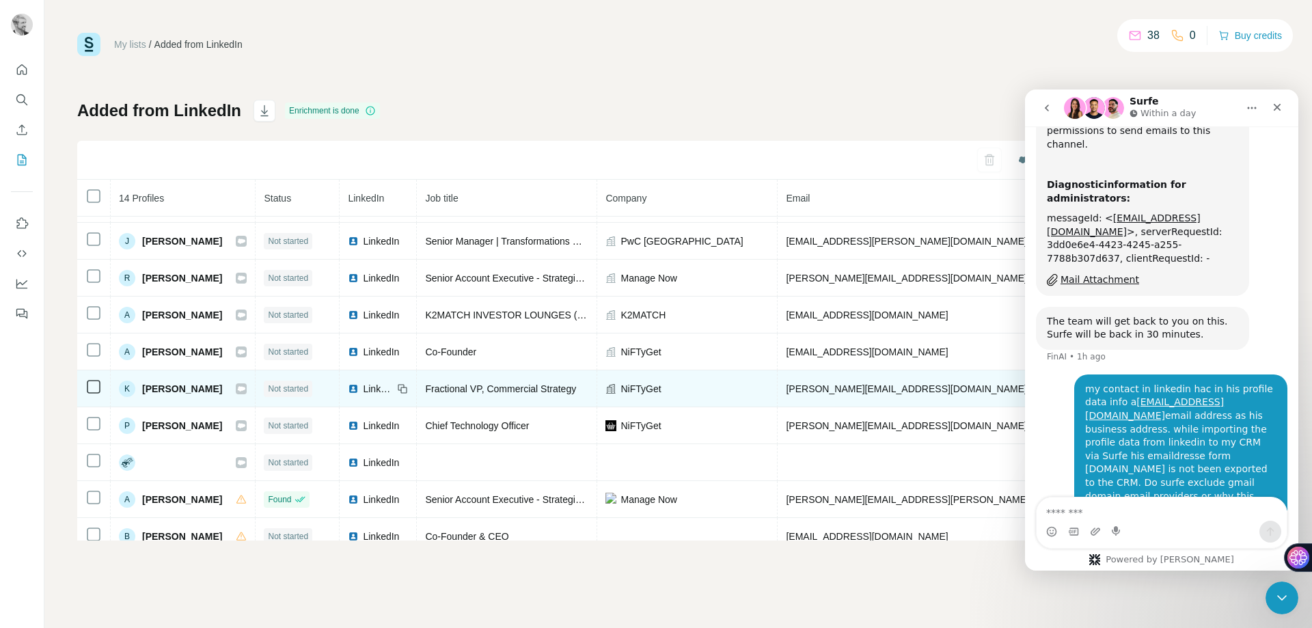
scroll to position [199, 0]
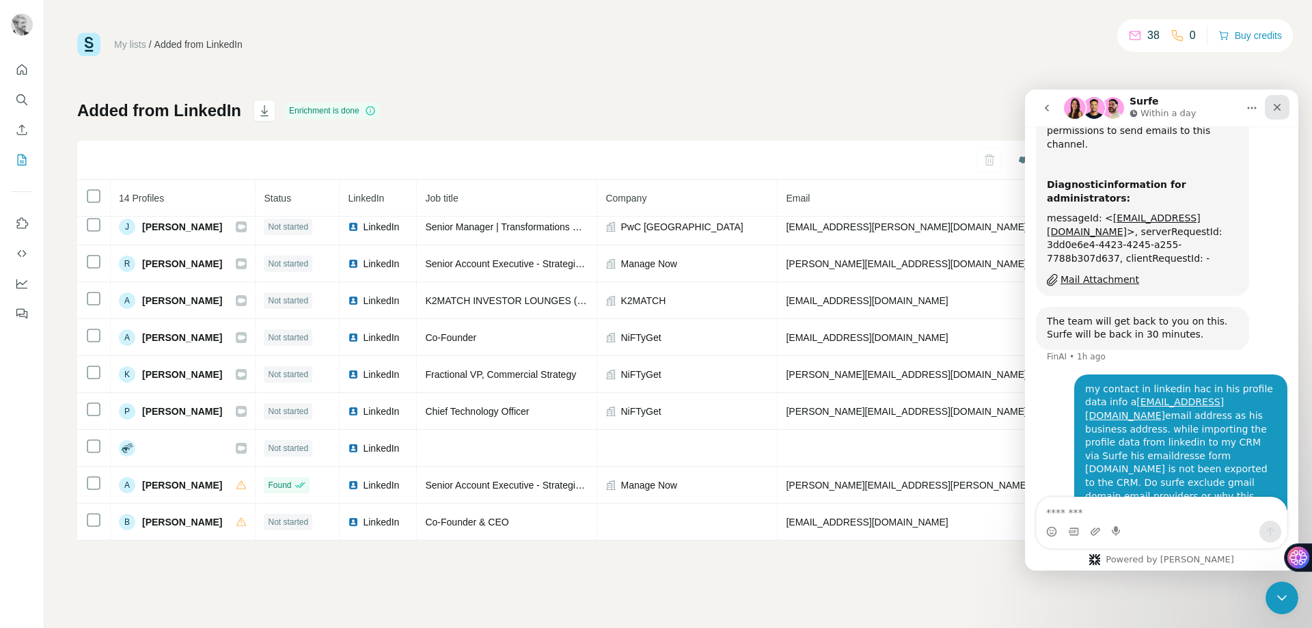
click at [1273, 108] on icon "Close" at bounding box center [1276, 107] width 11 height 11
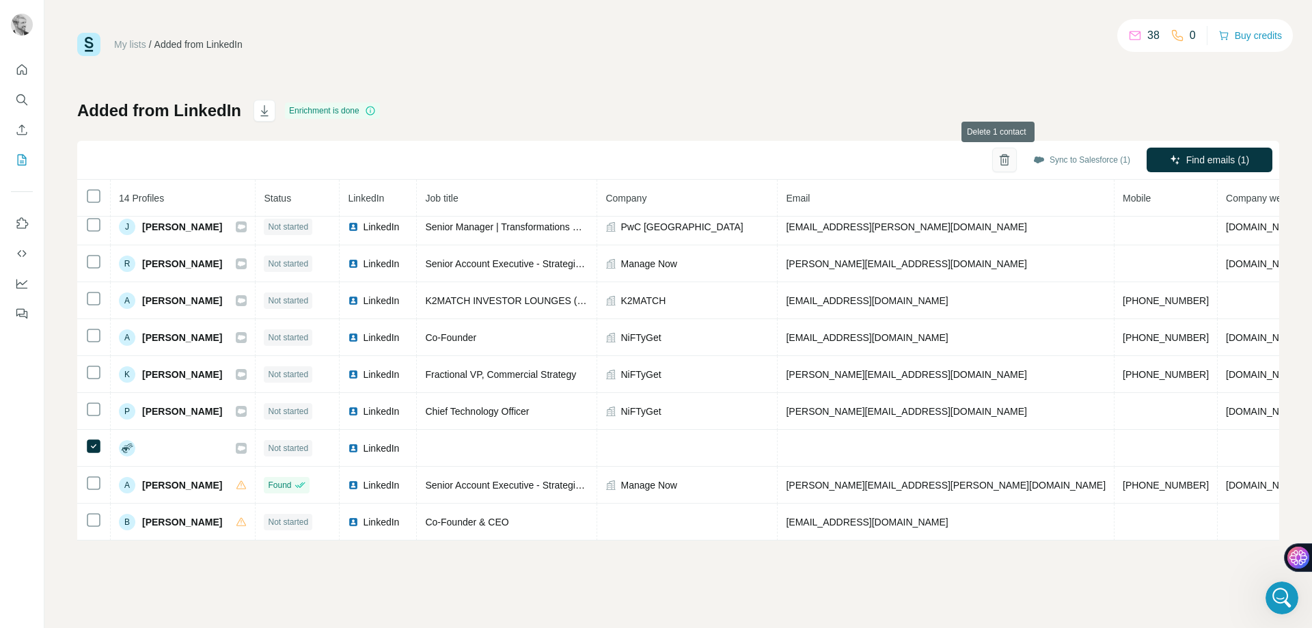
click at [998, 158] on icon "button" at bounding box center [1004, 160] width 14 height 14
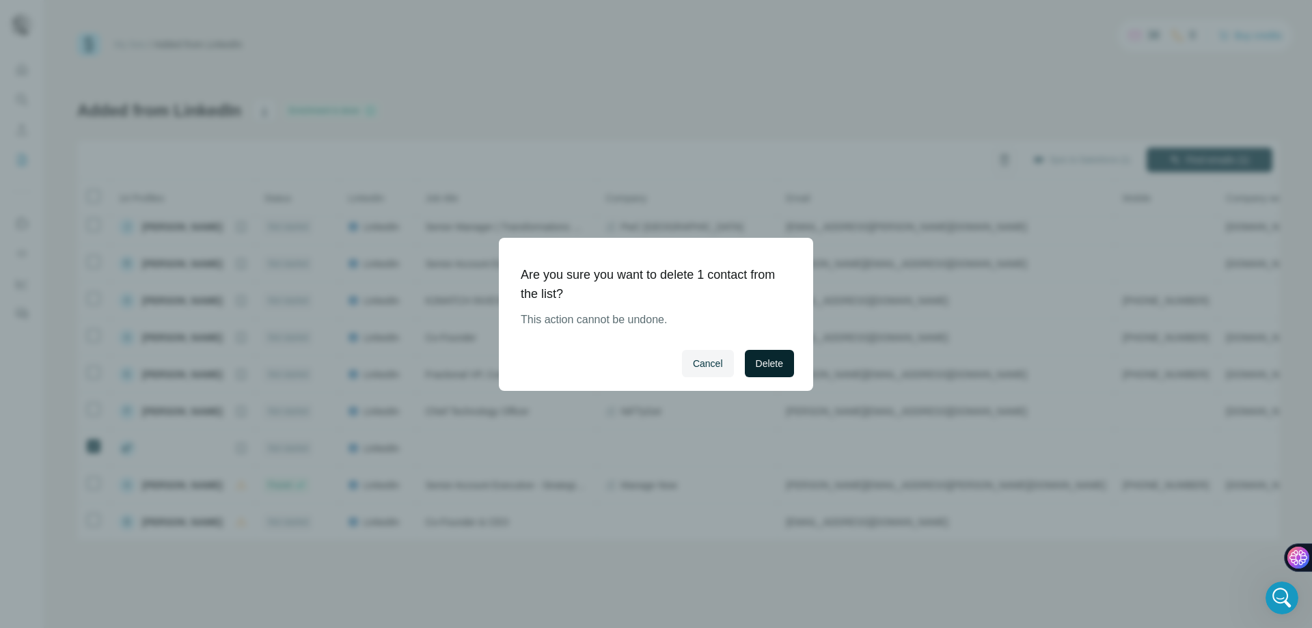
click at [762, 359] on span "Delete" at bounding box center [769, 364] width 27 height 14
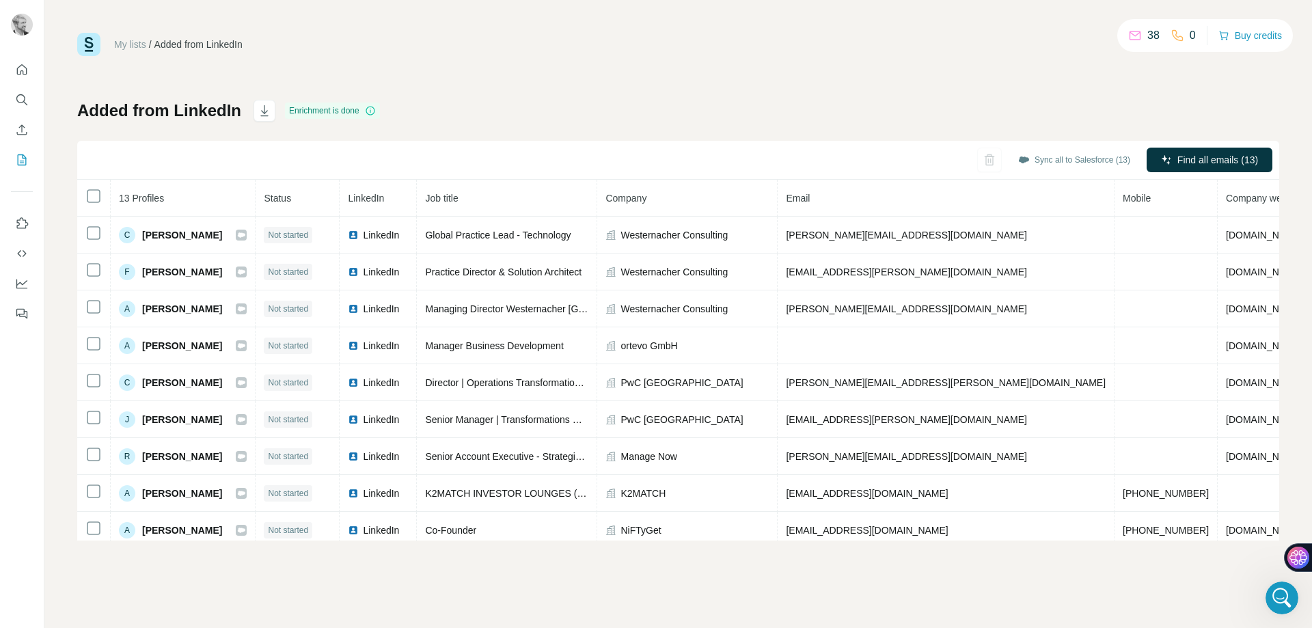
scroll to position [0, 0]
click at [356, 111] on div "Enrichment is done" at bounding box center [332, 110] width 95 height 16
click at [372, 110] on icon at bounding box center [370, 110] width 11 height 11
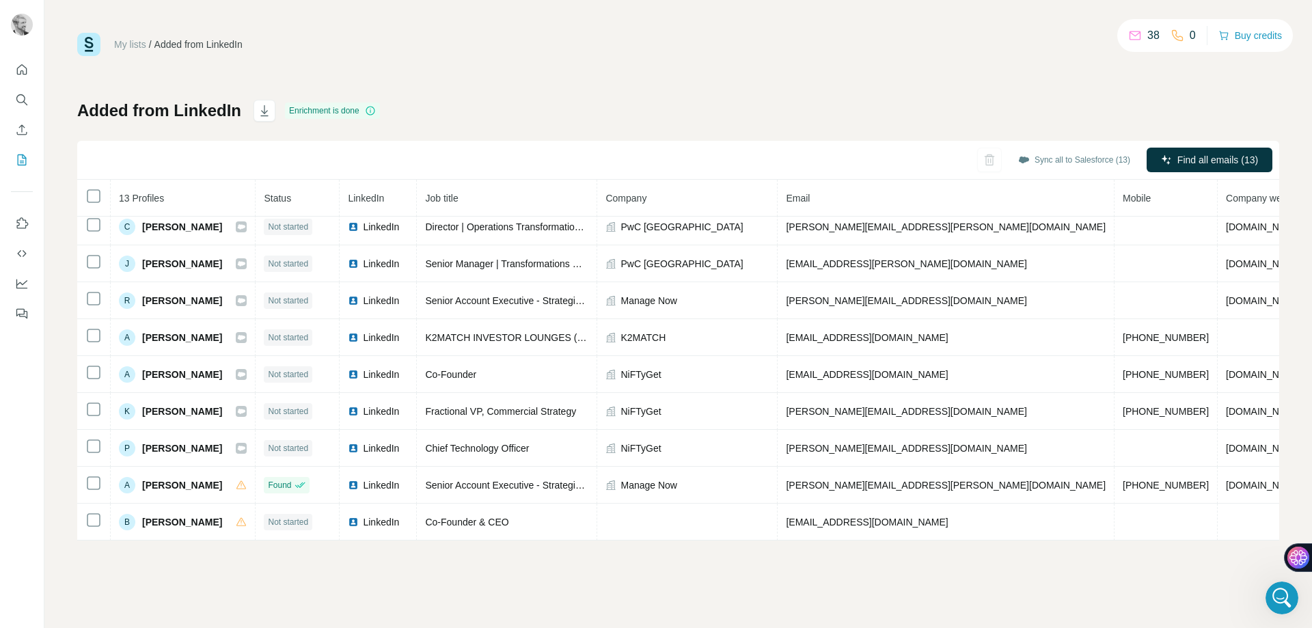
click at [203, 568] on div "My lists / Added from LinkedIn 38 0 Buy credits Added from LinkedIn Enrichment …" at bounding box center [677, 314] width 1267 height 628
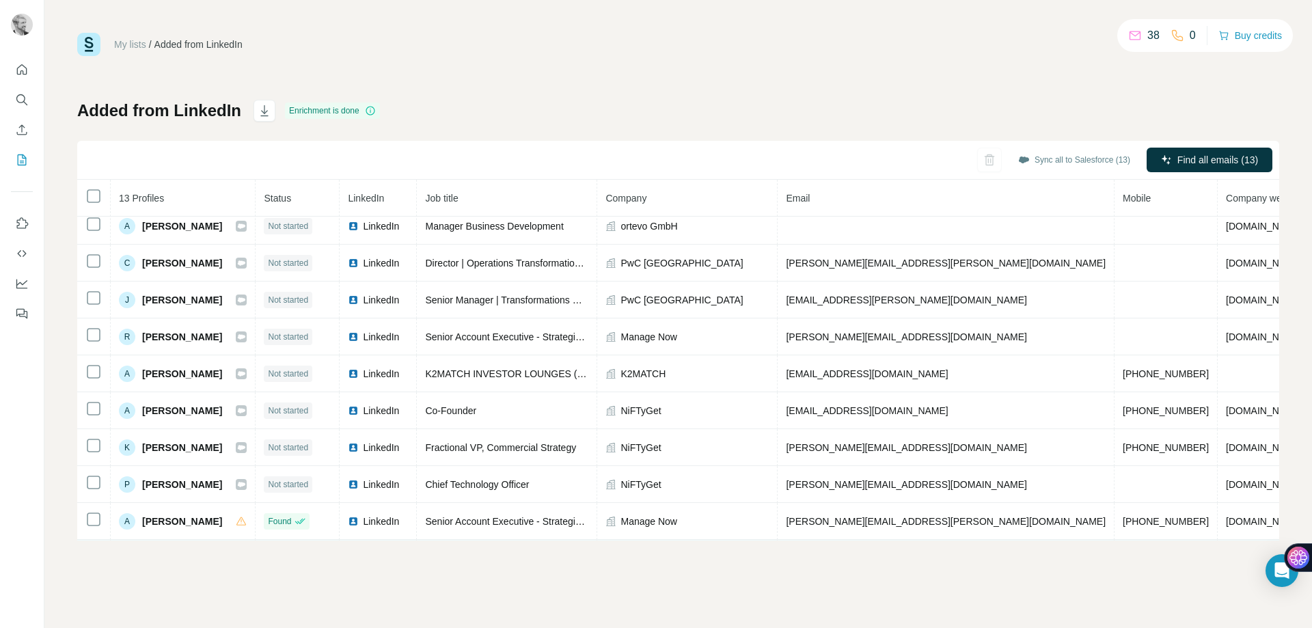
scroll to position [163, 0]
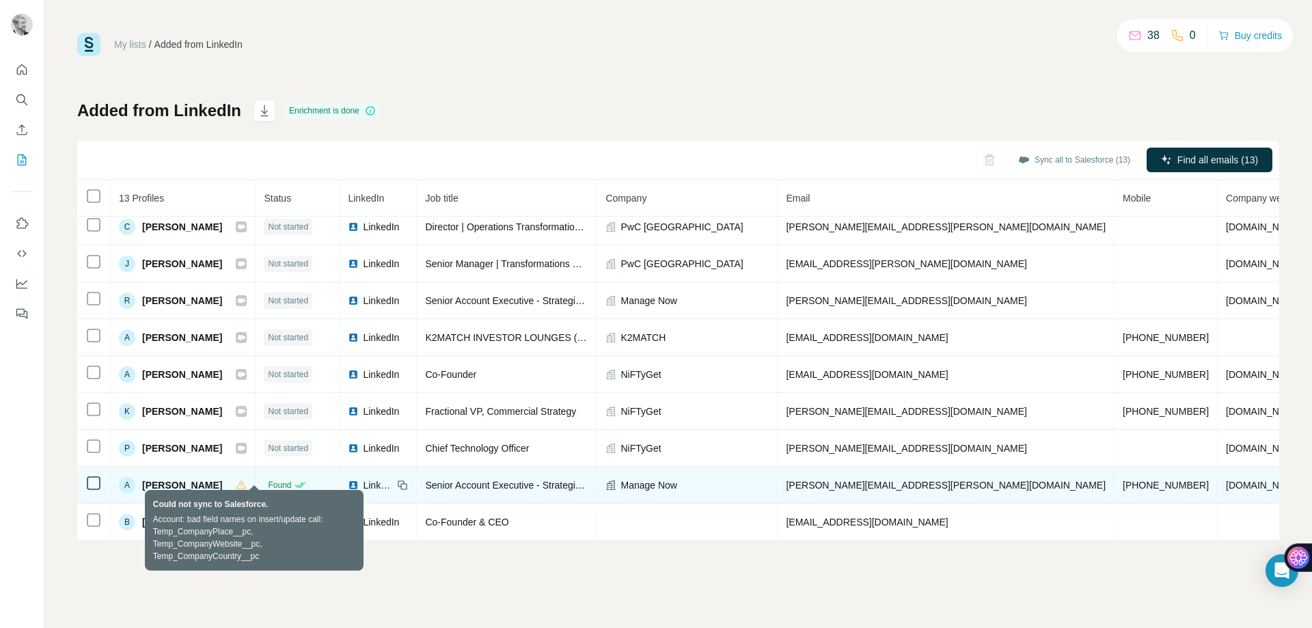
click at [247, 480] on icon at bounding box center [241, 485] width 11 height 11
click at [242, 482] on icon at bounding box center [241, 484] width 1 height 4
